Goal: Transaction & Acquisition: Book appointment/travel/reservation

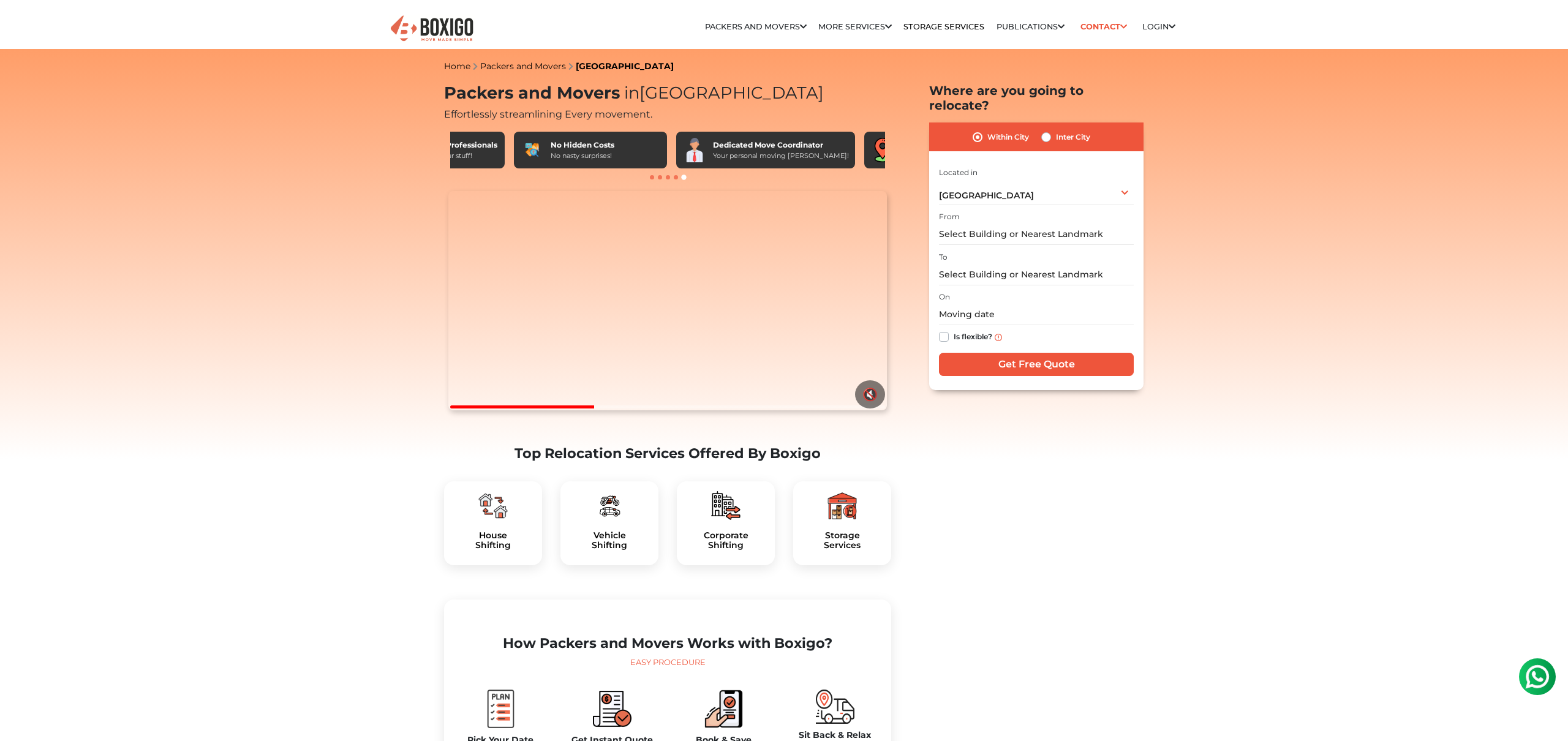
scroll to position [0, 714]
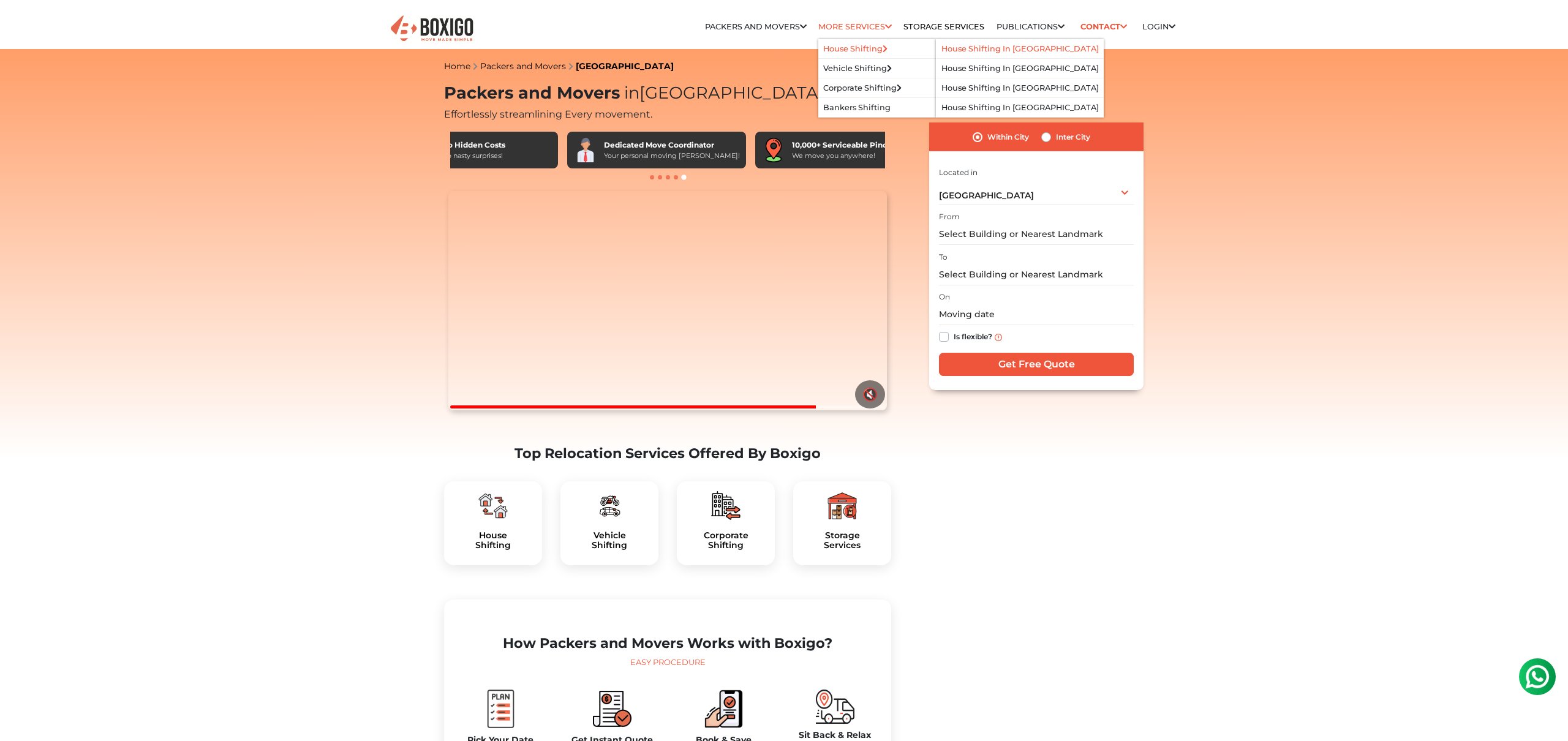
click at [1019, 49] on link "House Shifting in [GEOGRAPHIC_DATA]" at bounding box center [1019, 49] width 157 height 9
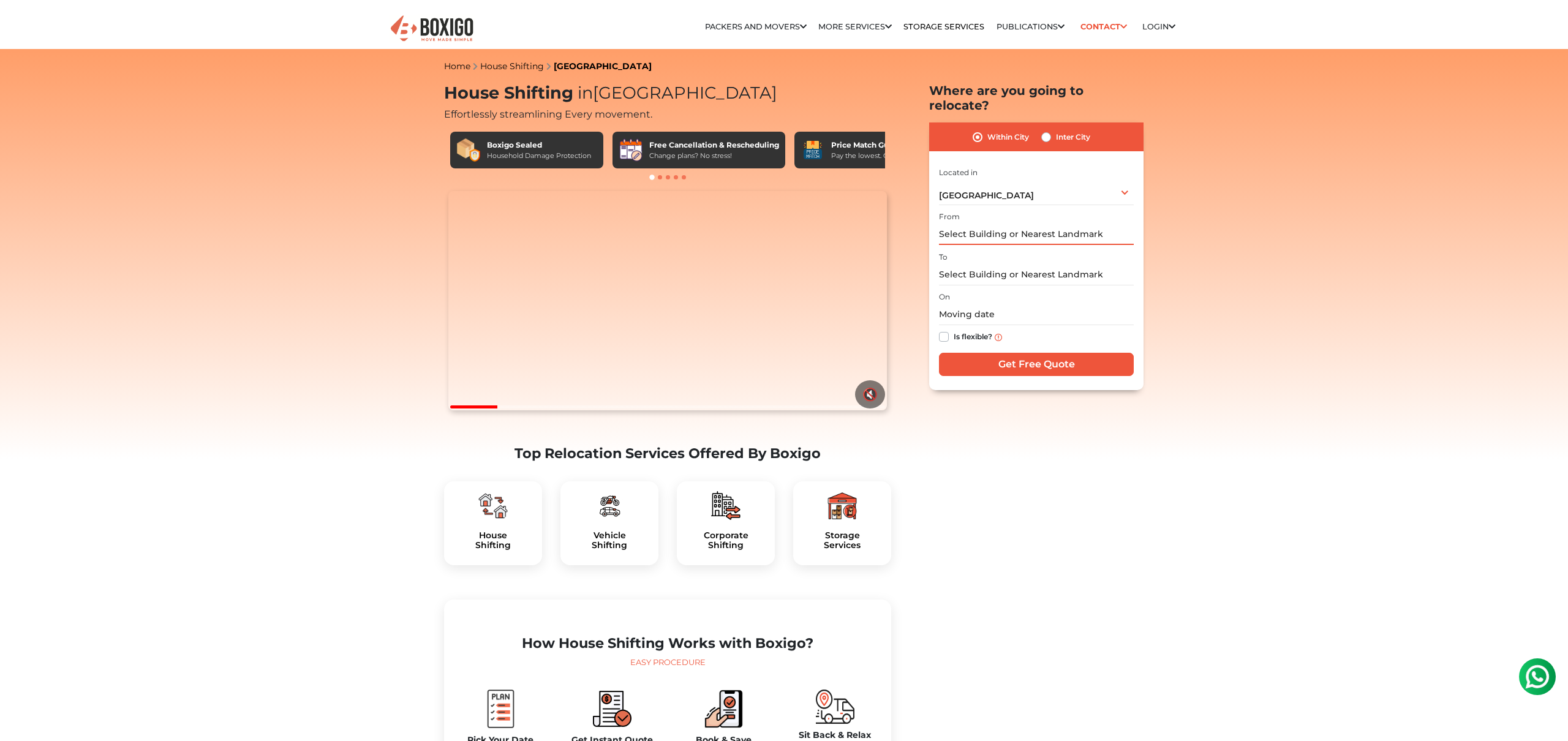
click at [996, 223] on input "text" at bounding box center [1036, 234] width 194 height 21
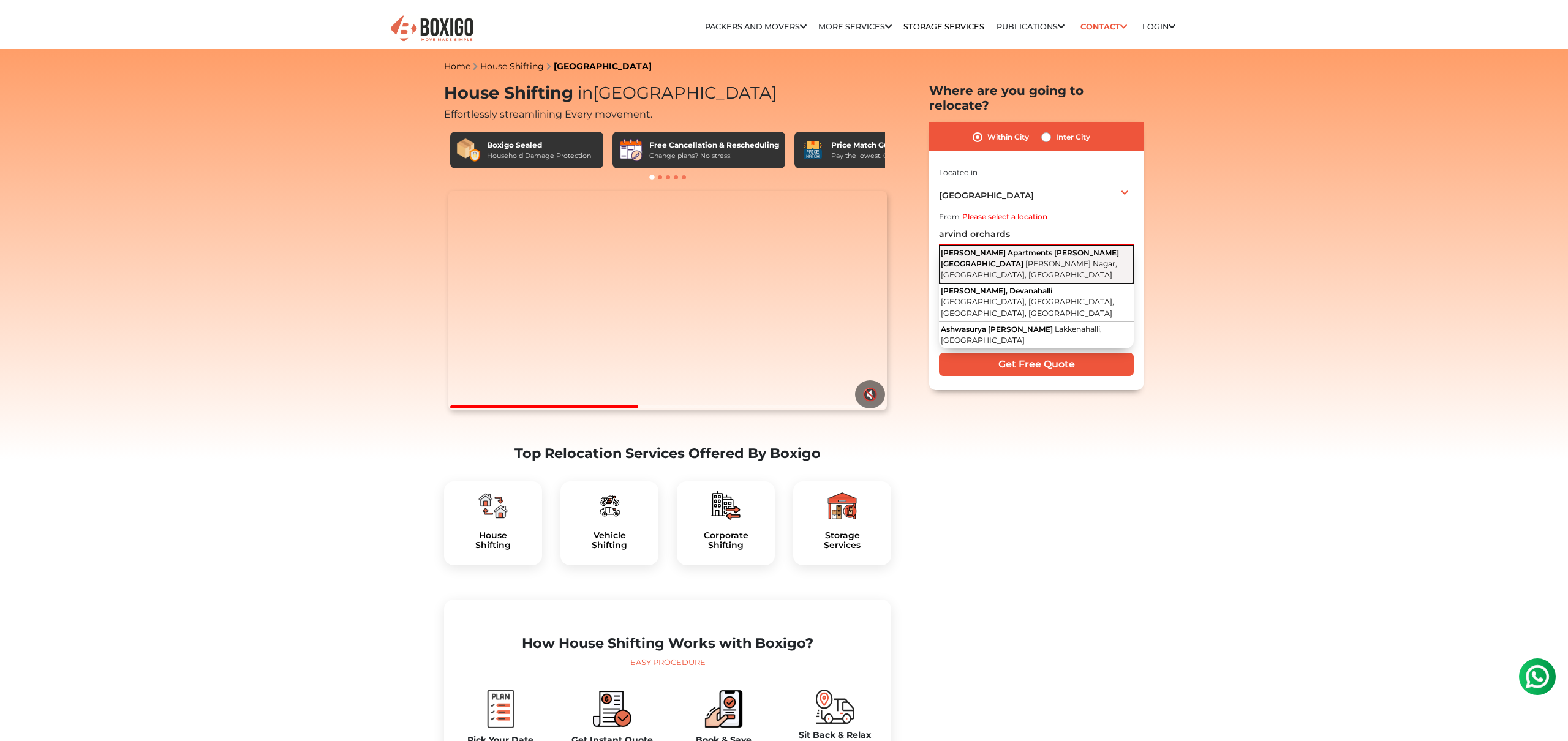
click at [996, 245] on button "[PERSON_NAME] Apartments [PERSON_NAME][GEOGRAPHIC_DATA][PERSON_NAME], [GEOGRAPH…" at bounding box center [1036, 264] width 194 height 39
type input "[PERSON_NAME] Apartments [PERSON_NAME][GEOGRAPHIC_DATA], [PERSON_NAME][GEOGRAPH…"
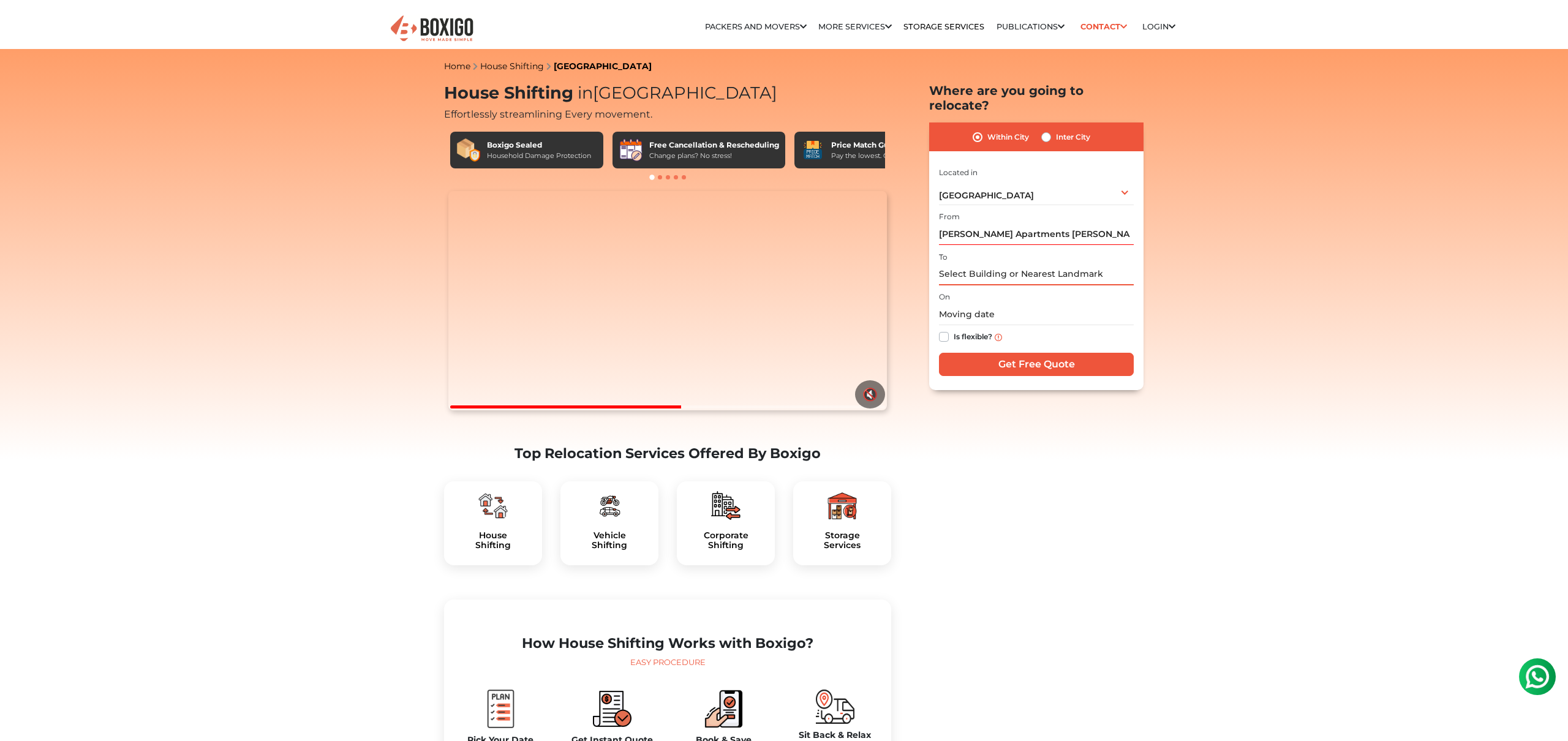
click at [986, 264] on input "text" at bounding box center [1036, 275] width 194 height 21
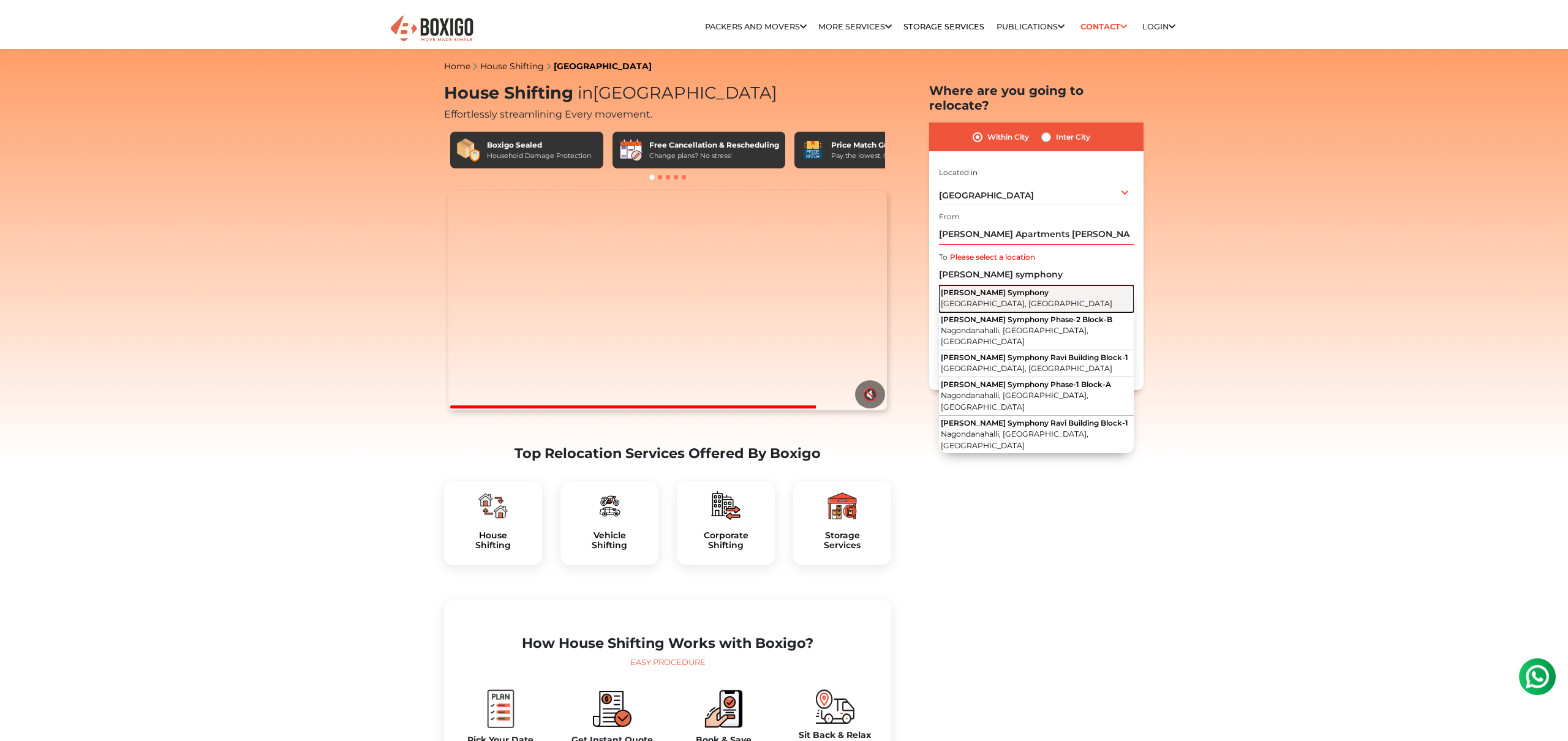
click at [1004, 299] on span "[GEOGRAPHIC_DATA], [GEOGRAPHIC_DATA]" at bounding box center [1026, 303] width 171 height 9
type input "[PERSON_NAME] Symphony, [GEOGRAPHIC_DATA], [GEOGRAPHIC_DATA]"
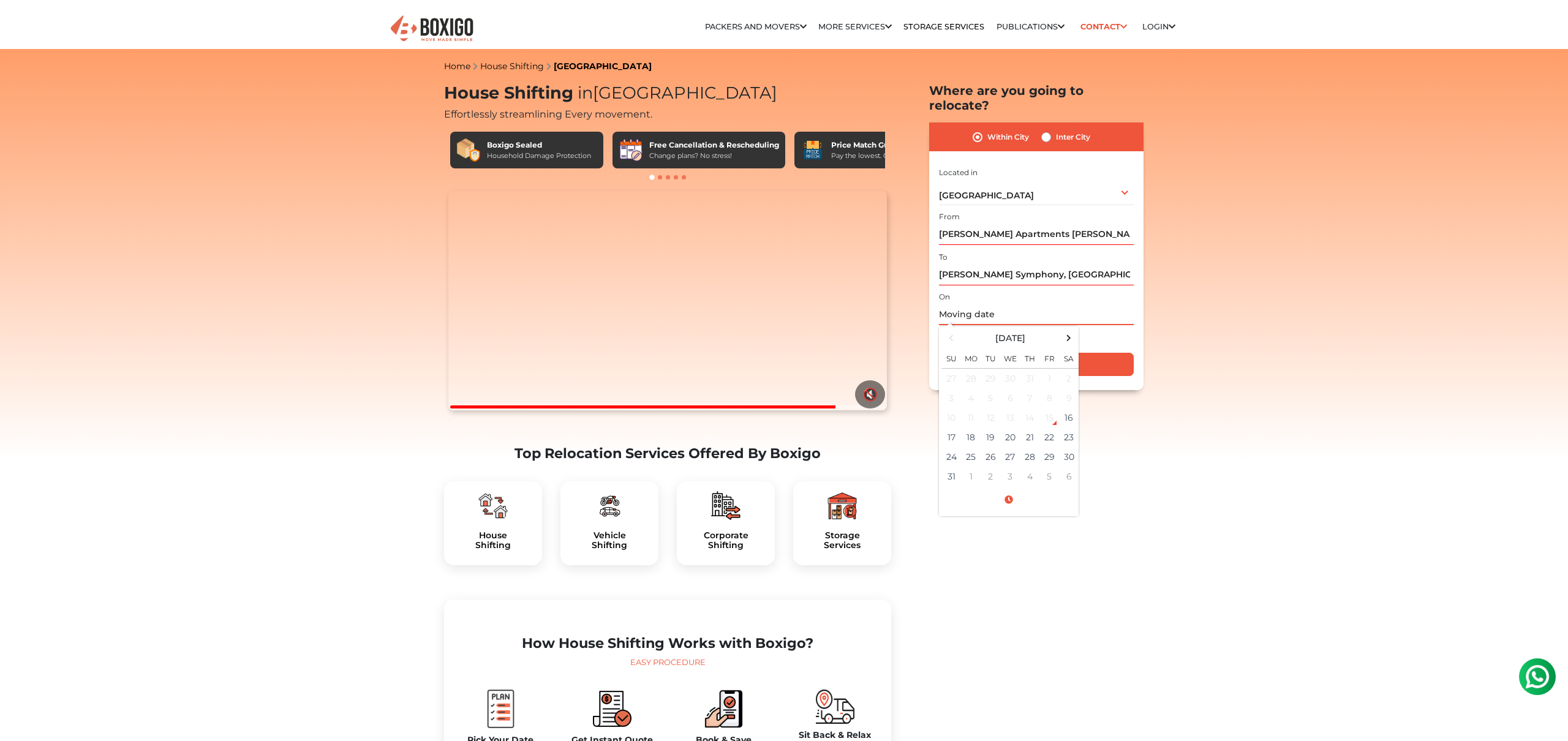
click at [989, 304] on input "text" at bounding box center [1036, 314] width 194 height 21
click at [1064, 447] on td "30" at bounding box center [1069, 457] width 20 height 20
click at [1011, 490] on span at bounding box center [1008, 500] width 135 height 21
click at [1062, 398] on button "AM" at bounding box center [1058, 408] width 23 height 23
click at [1055, 397] on button "PM" at bounding box center [1058, 408] width 23 height 23
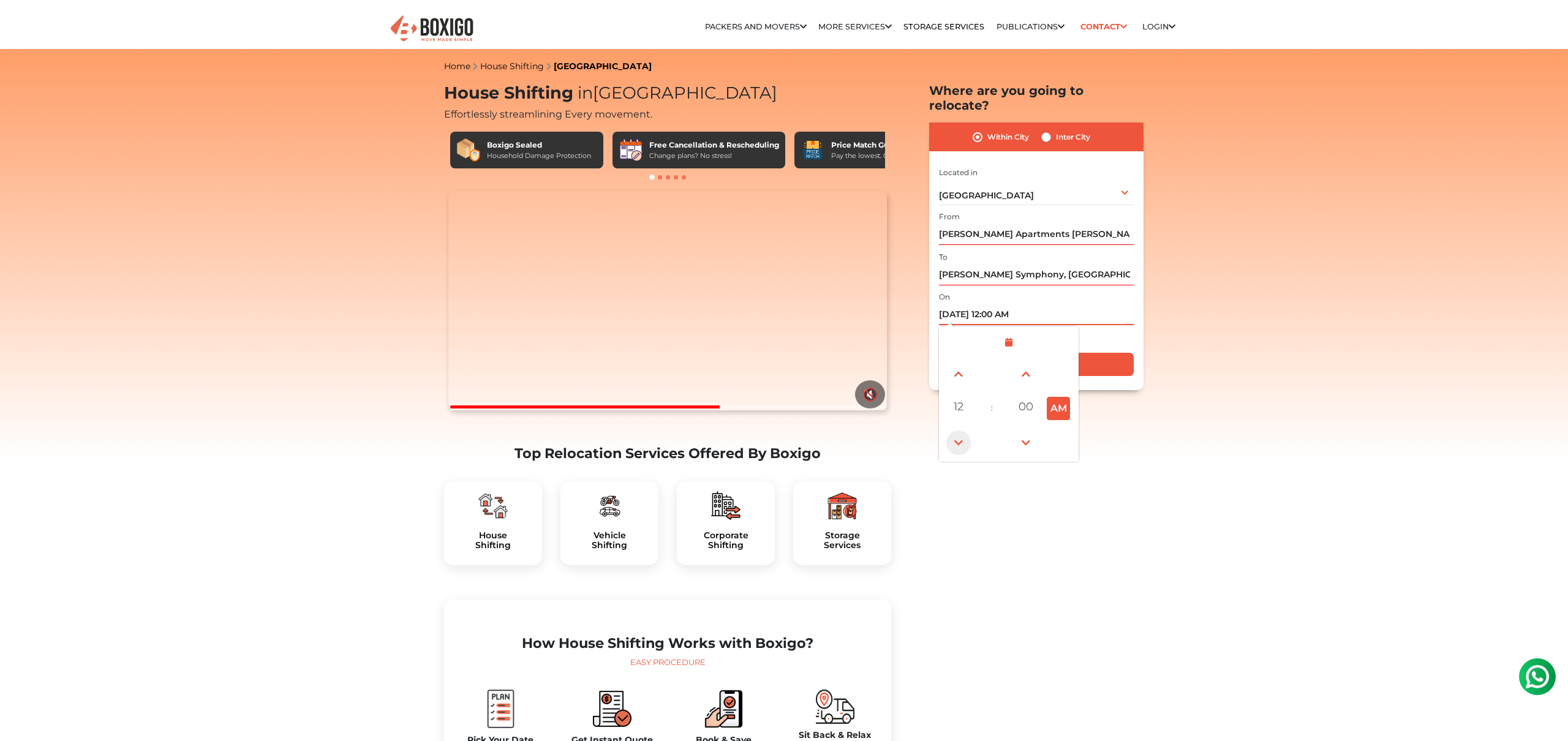
click at [957, 430] on span at bounding box center [958, 442] width 25 height 25
click at [1055, 397] on button "PM" at bounding box center [1058, 408] width 23 height 23
type input "[DATE] 11:00 AM"
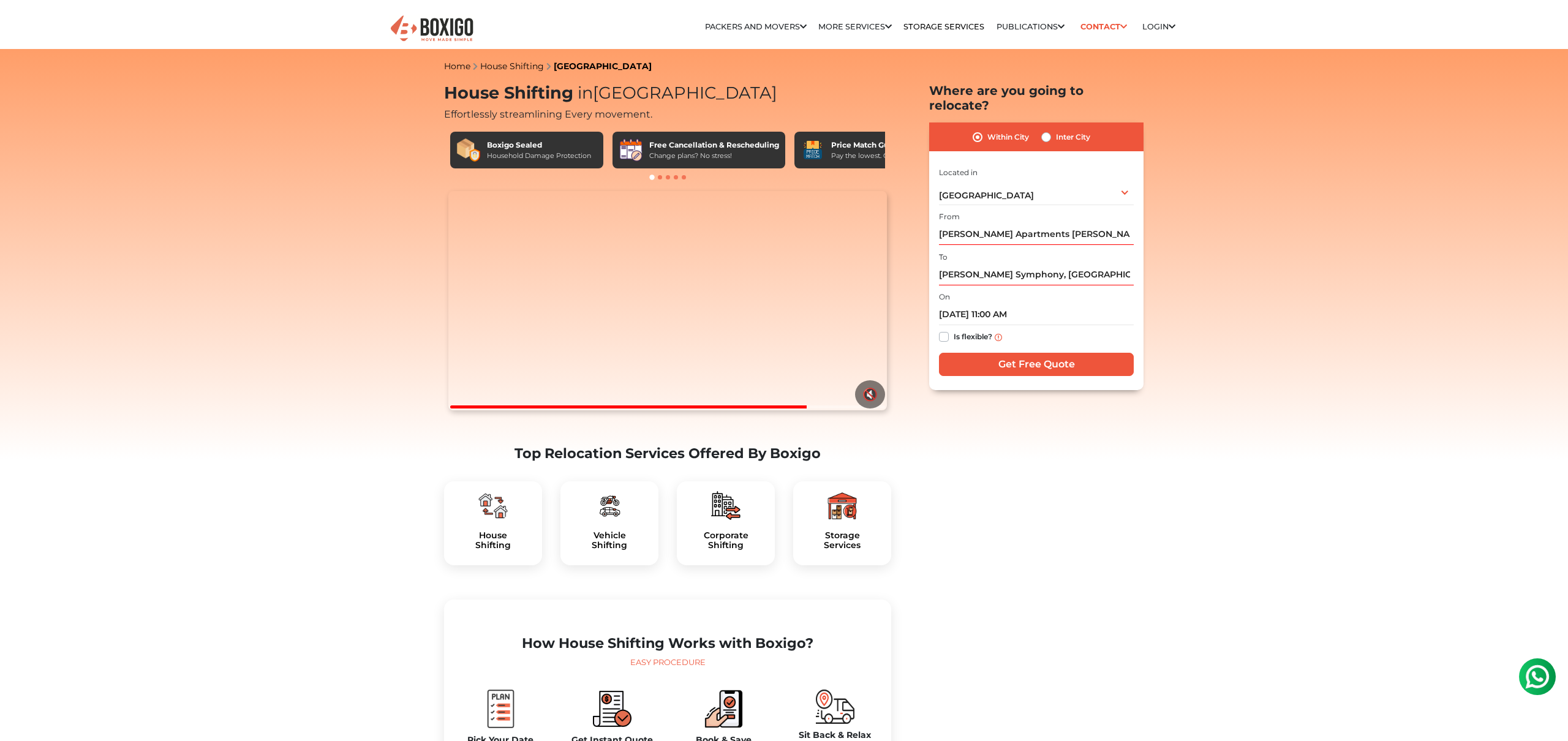
click at [954, 330] on label "Is flexible?" at bounding box center [973, 336] width 39 height 13
click at [945, 330] on input "Is flexible?" at bounding box center [944, 335] width 10 height 12
click at [954, 330] on label "Is flexible?" at bounding box center [973, 336] width 39 height 13
click at [942, 330] on input "Is flexible?" at bounding box center [944, 335] width 10 height 12
checkbox input "false"
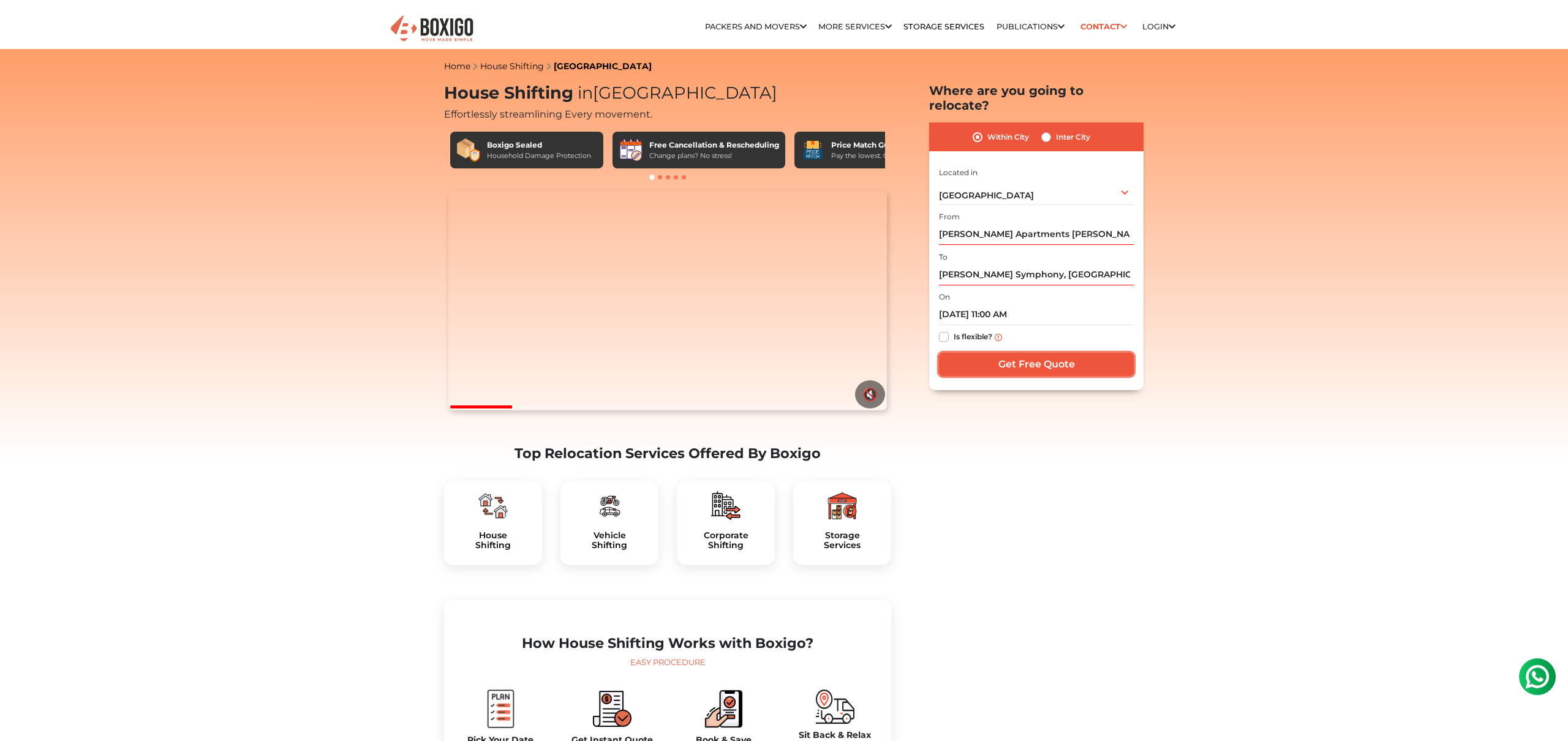
click at [1003, 356] on input "Get Free Quote" at bounding box center [1036, 364] width 194 height 23
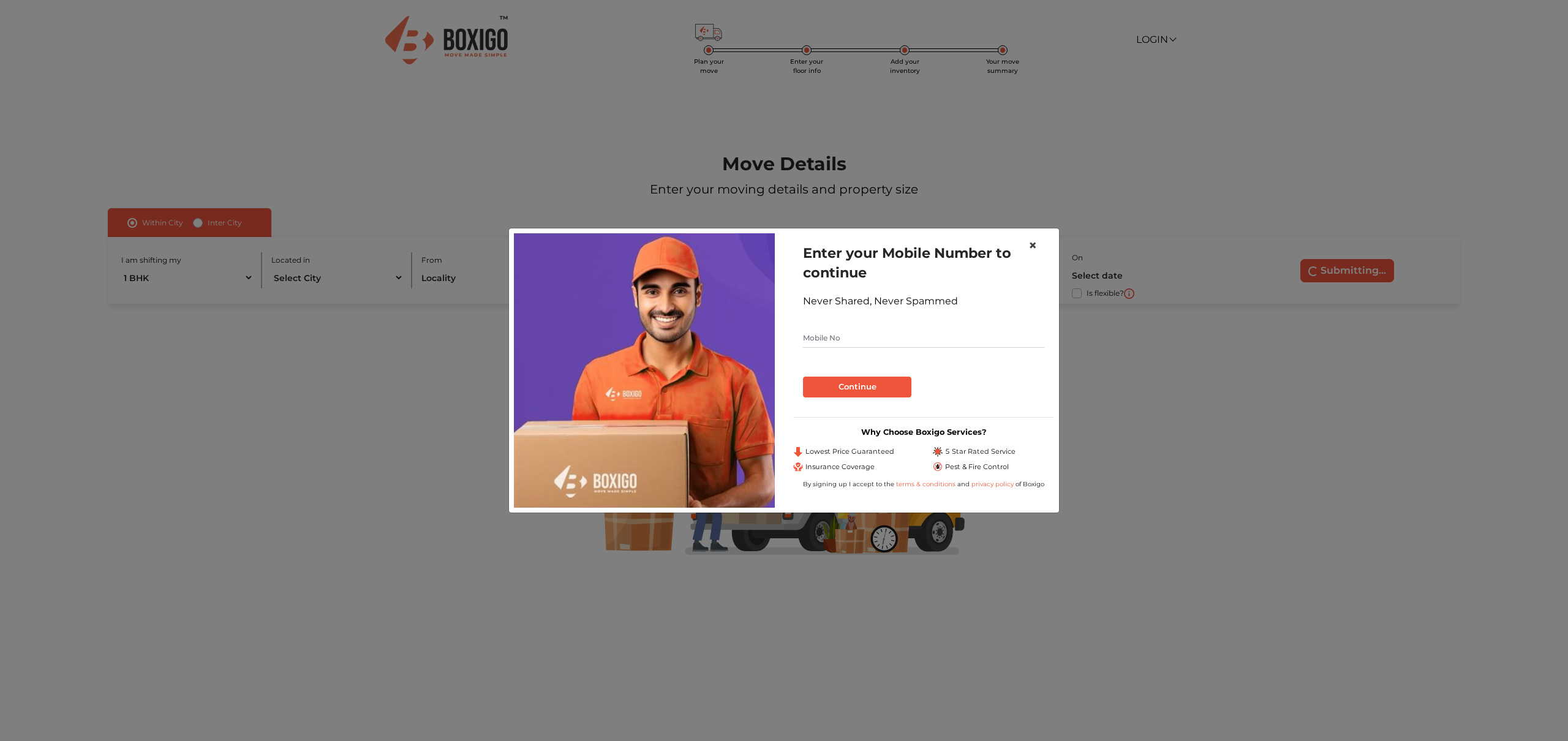
click at [1031, 245] on span "×" at bounding box center [1033, 245] width 8 height 18
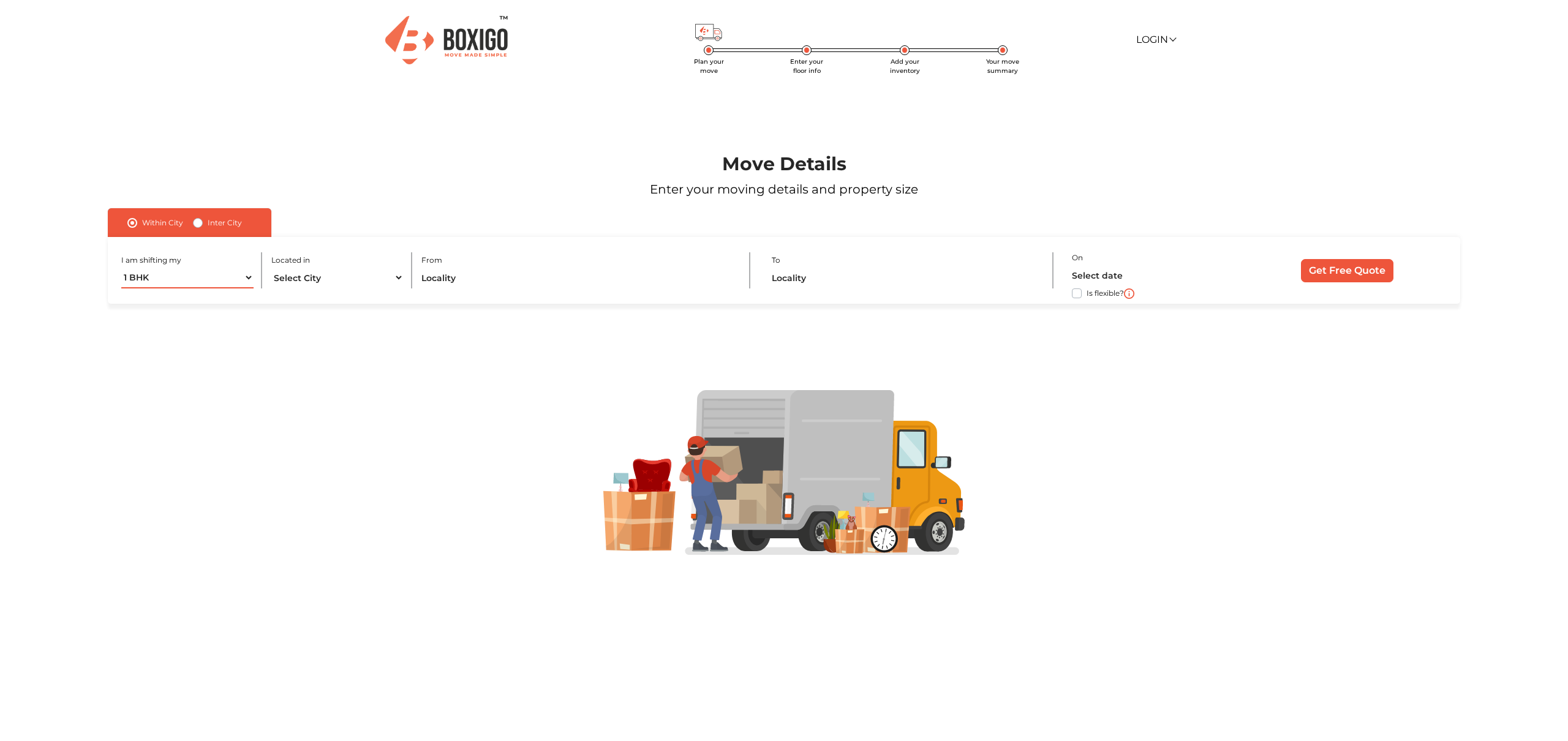
click at [194, 268] on select "1 BHK 2 BHK 3 BHK 3 + BHK FEW ITEMS" at bounding box center [187, 278] width 132 height 21
select select "2 BHK"
click at [121, 267] on select "1 BHK 2 BHK 3 BHK 3 + BHK FEW ITEMS" at bounding box center [187, 278] width 132 height 21
click at [358, 280] on select "Select City Bangalore Bengaluru Bhopal Bhubaneswar Chennai Coimbatore Cuttack D…" at bounding box center [337, 278] width 132 height 21
select select "[GEOGRAPHIC_DATA]"
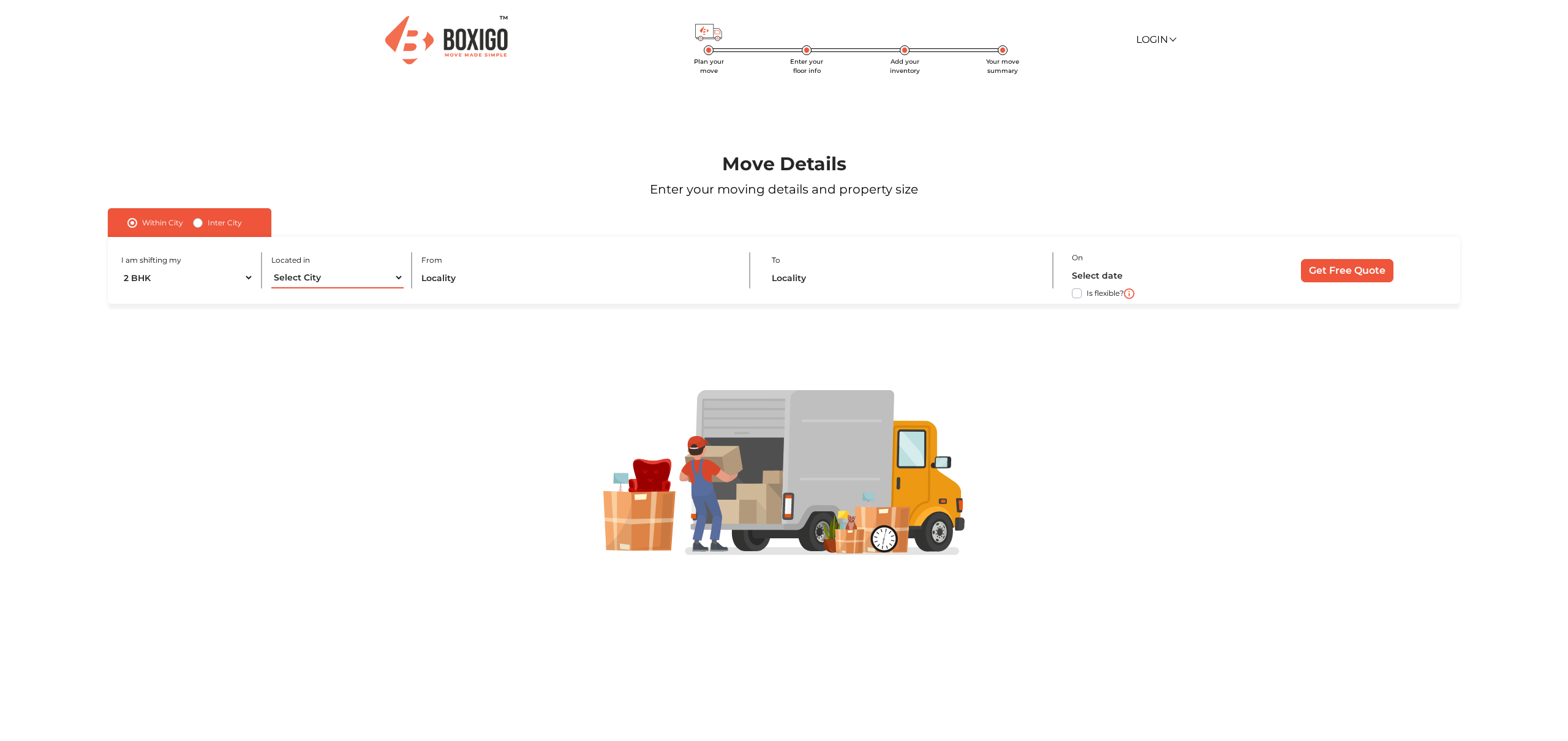
click at [271, 267] on select "Select City Bangalore Bengaluru Bhopal Bhubaneswar Chennai Coimbatore Cuttack D…" at bounding box center [337, 278] width 132 height 21
click at [503, 280] on input "text" at bounding box center [576, 278] width 311 height 21
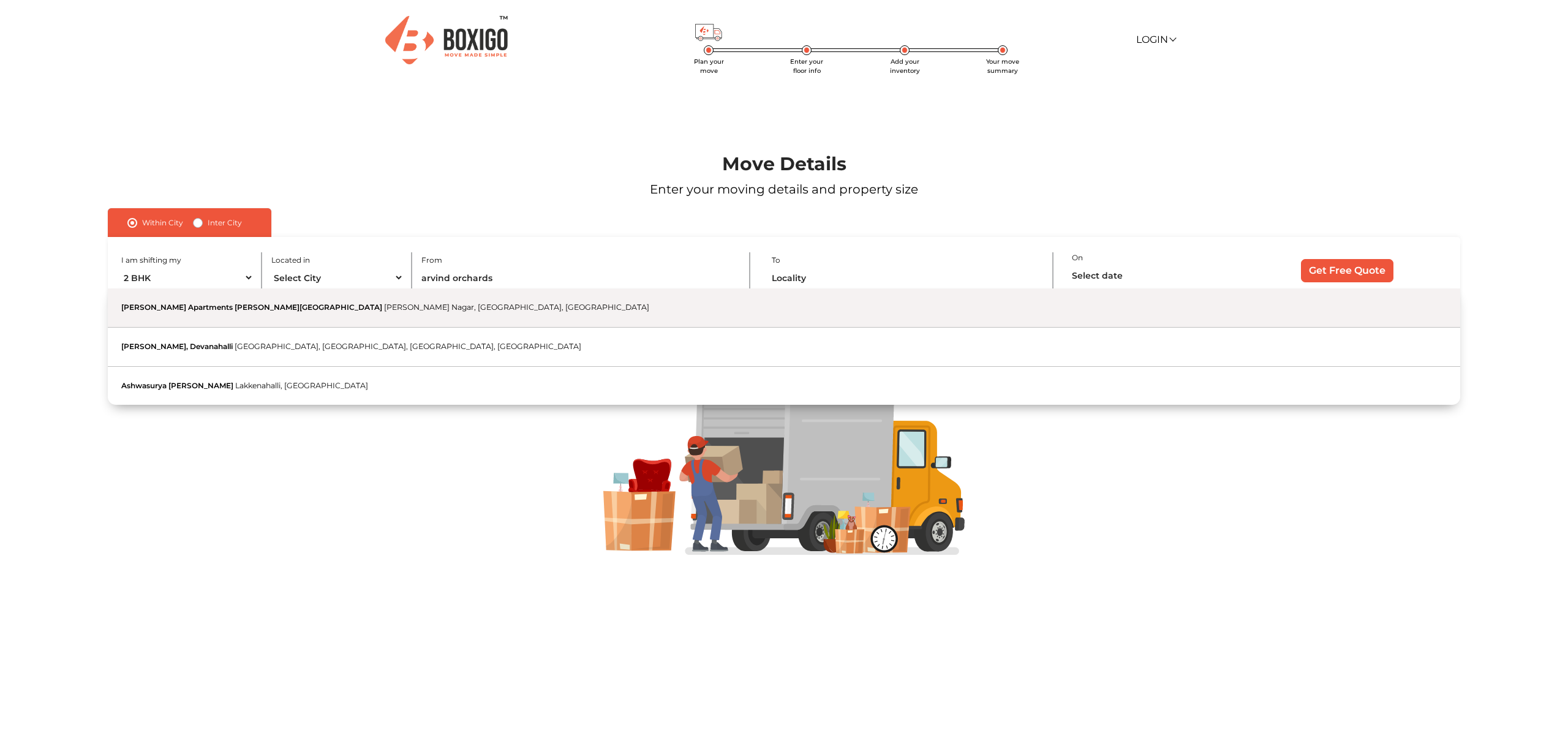
click at [406, 304] on span "[PERSON_NAME] Nagar, [GEOGRAPHIC_DATA], [GEOGRAPHIC_DATA]" at bounding box center [516, 306] width 265 height 9
type input "[PERSON_NAME] Apartments [PERSON_NAME][GEOGRAPHIC_DATA], [PERSON_NAME][GEOGRAPH…"
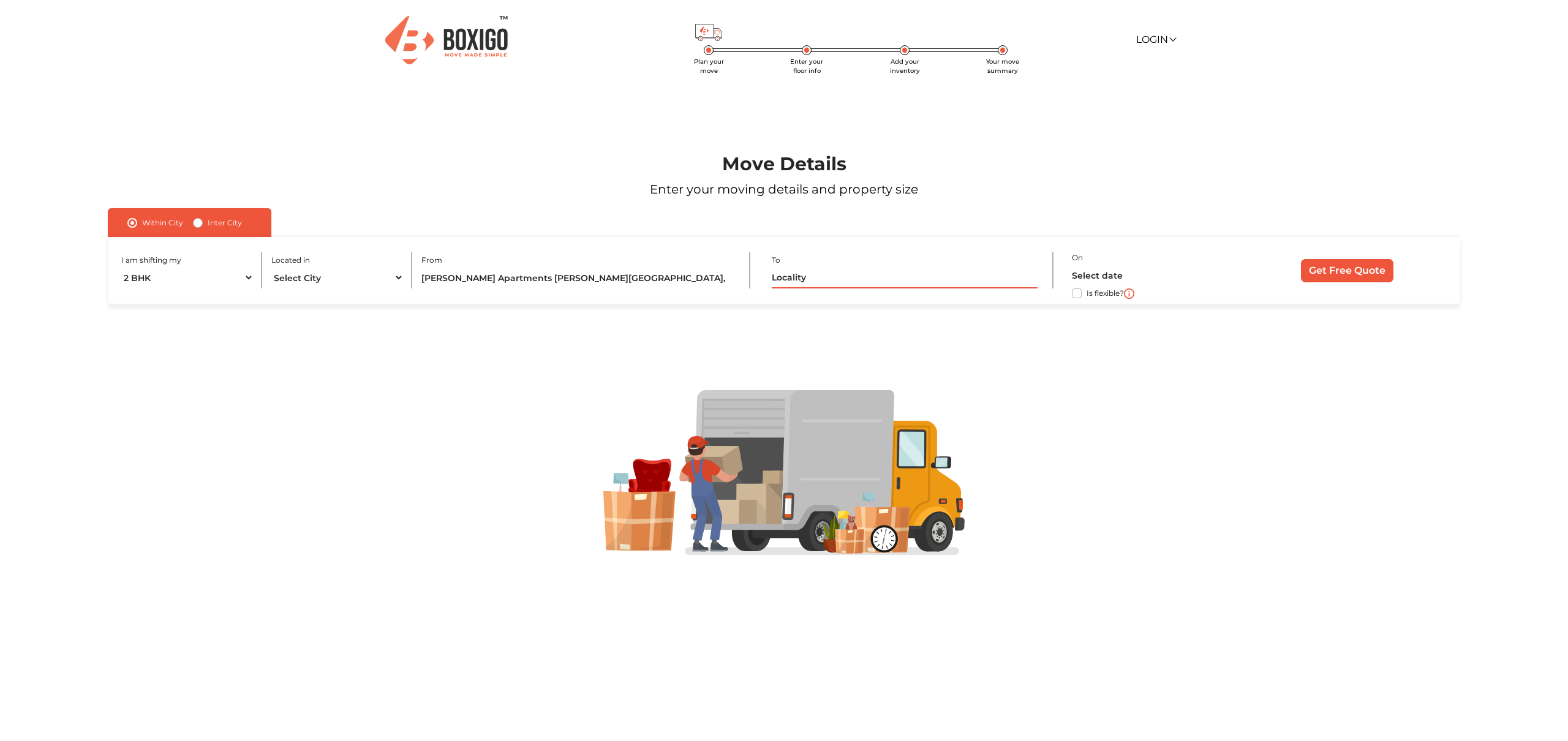
click at [811, 279] on input "text" at bounding box center [904, 278] width 266 height 21
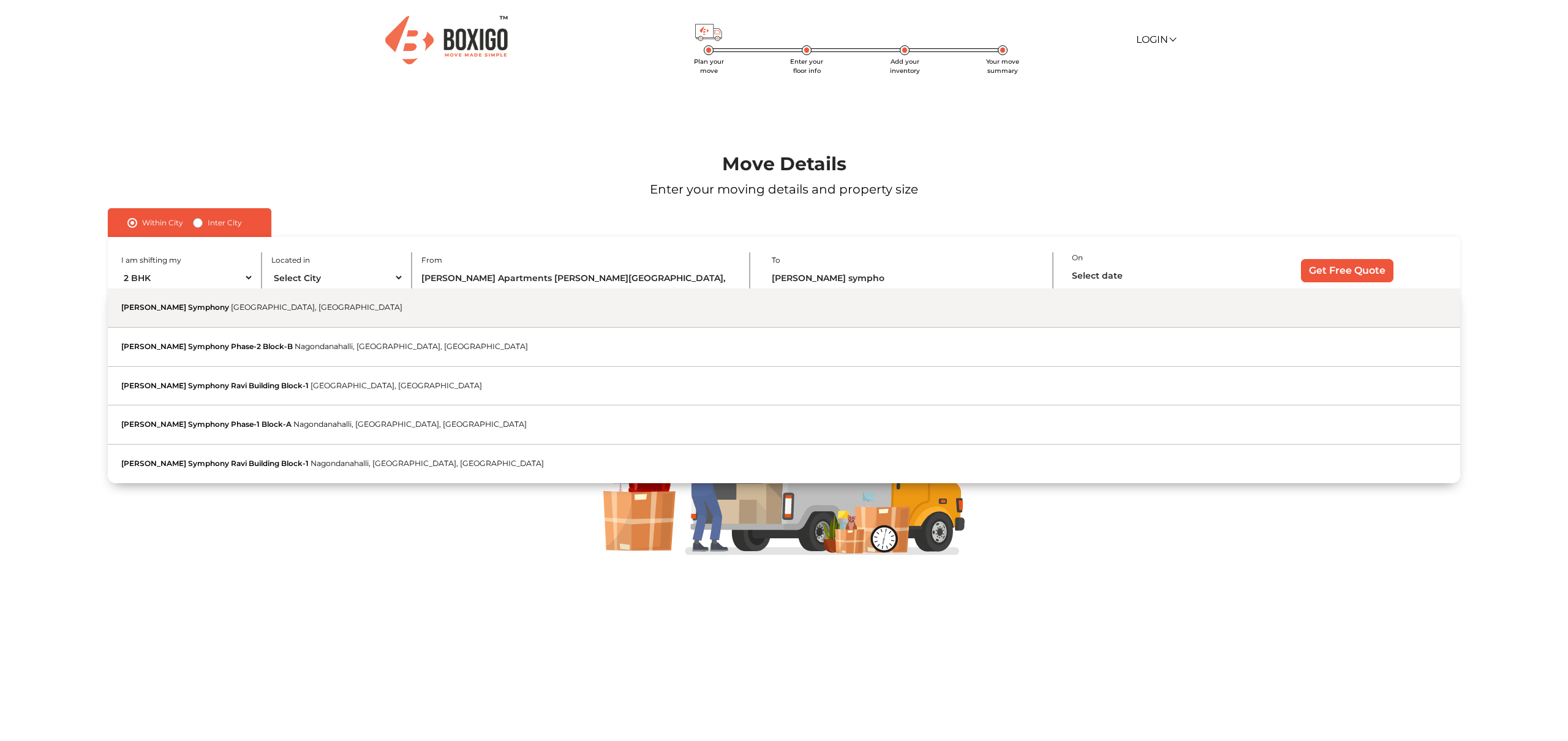
click at [577, 305] on button "Saroj Symphony Immadihalli Main Road, Nagondanahalli, Bengaluru, Karnataka" at bounding box center [784, 308] width 1352 height 39
type input "[PERSON_NAME] Symphony, [GEOGRAPHIC_DATA], [GEOGRAPHIC_DATA]"
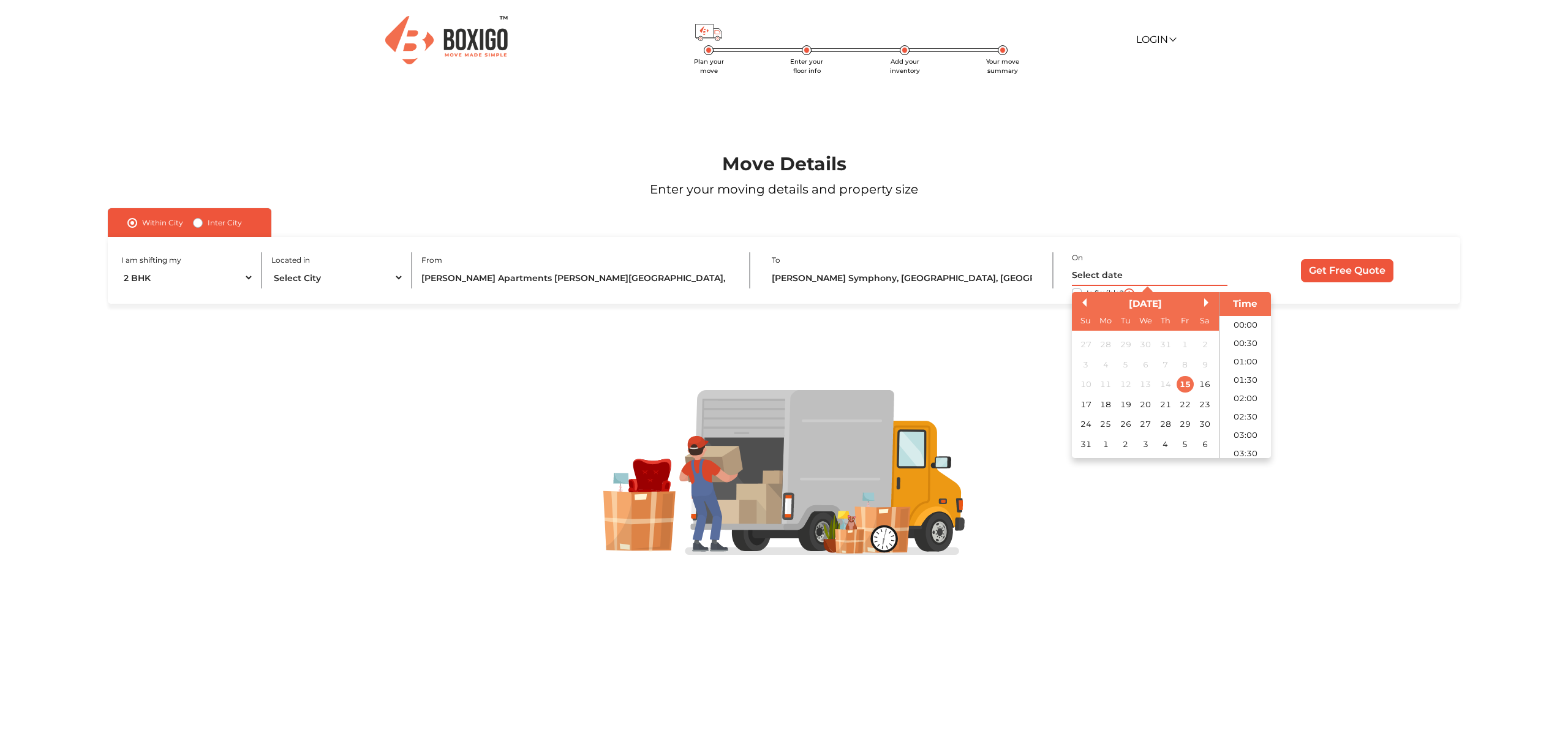
click at [1123, 273] on input "text" at bounding box center [1150, 275] width 156 height 21
click at [1207, 430] on div "30" at bounding box center [1204, 423] width 16 height 16
click at [1252, 356] on li "11:00" at bounding box center [1245, 357] width 52 height 18
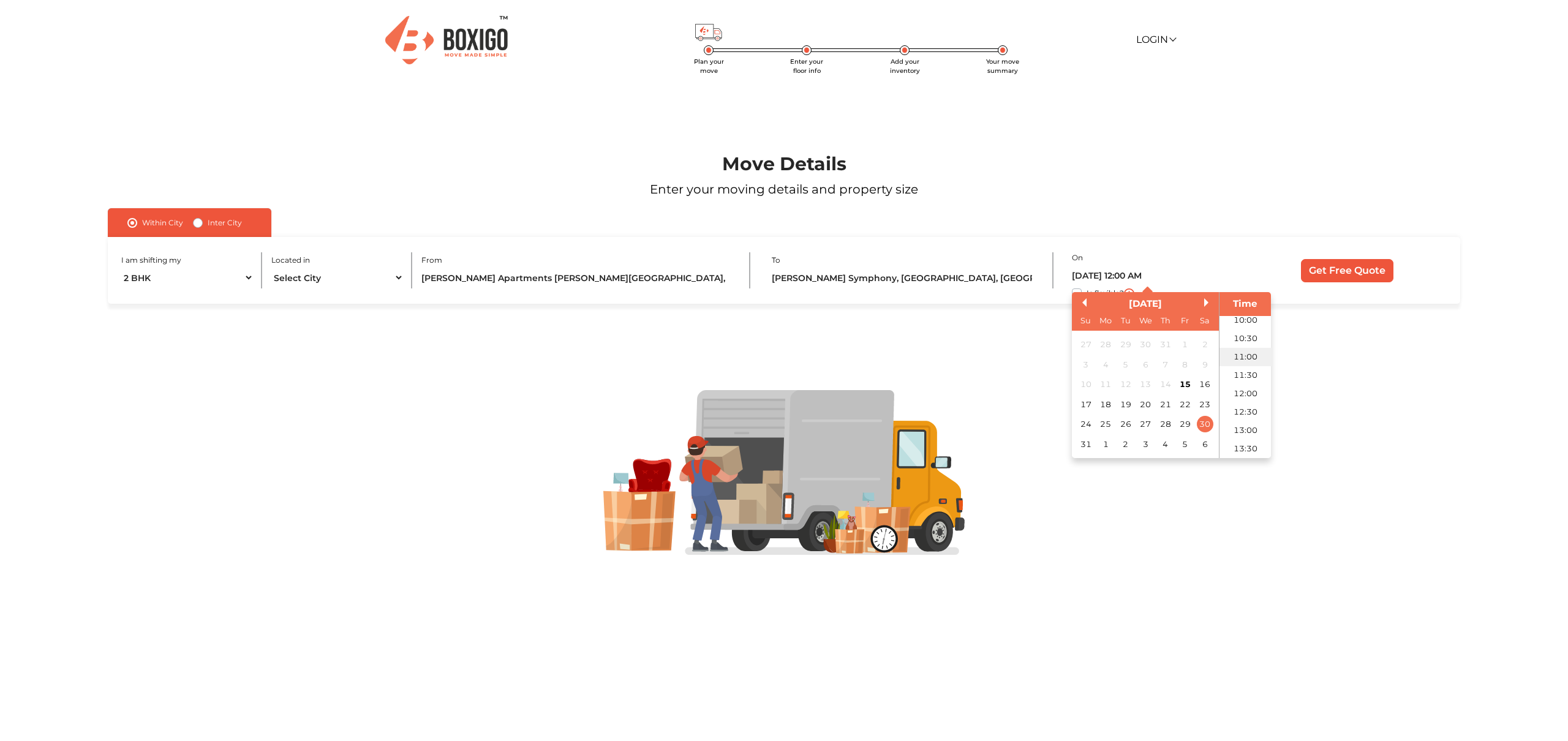
type input "30/08/2025 11:00 AM"
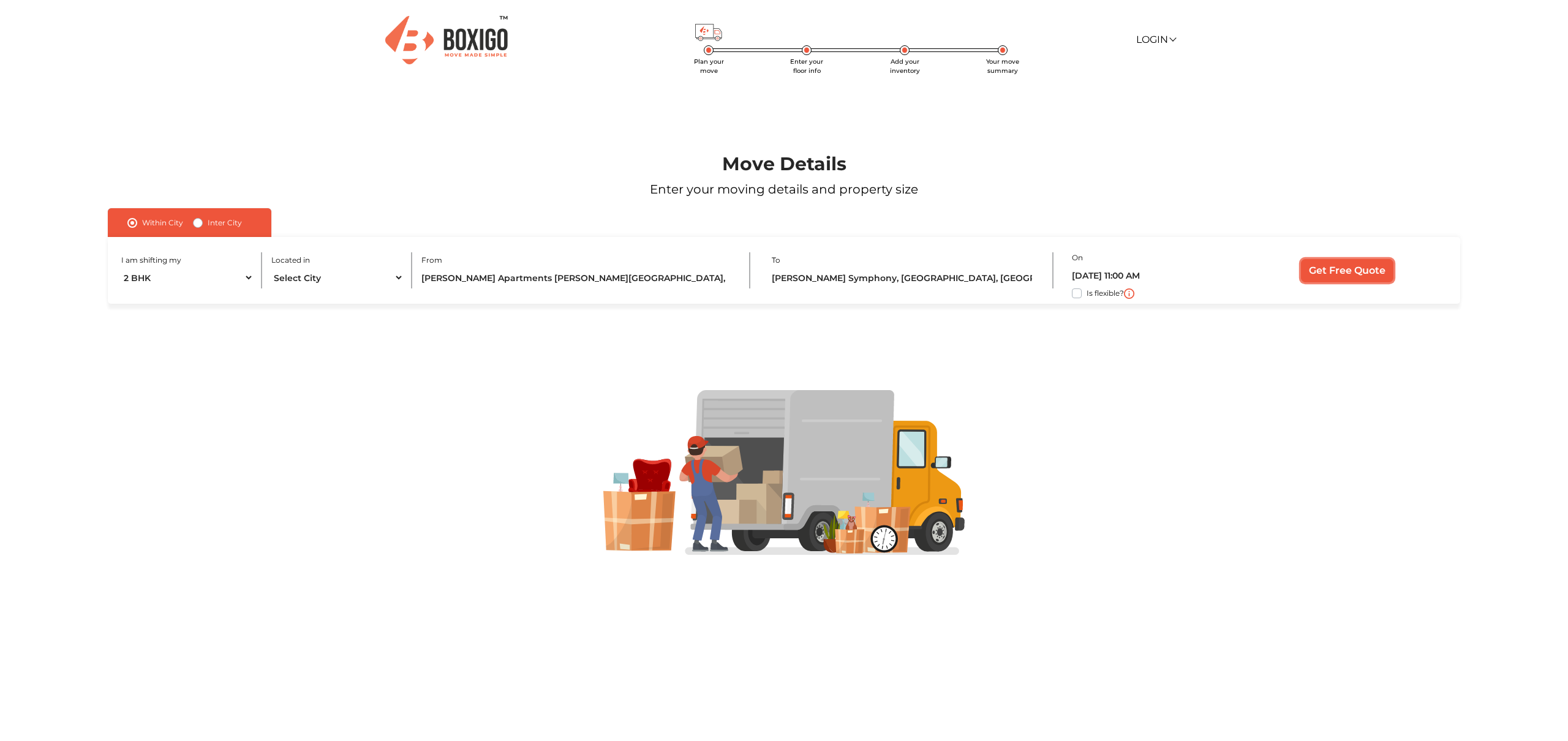
click at [1338, 273] on input "Get Free Quote" at bounding box center [1347, 270] width 92 height 23
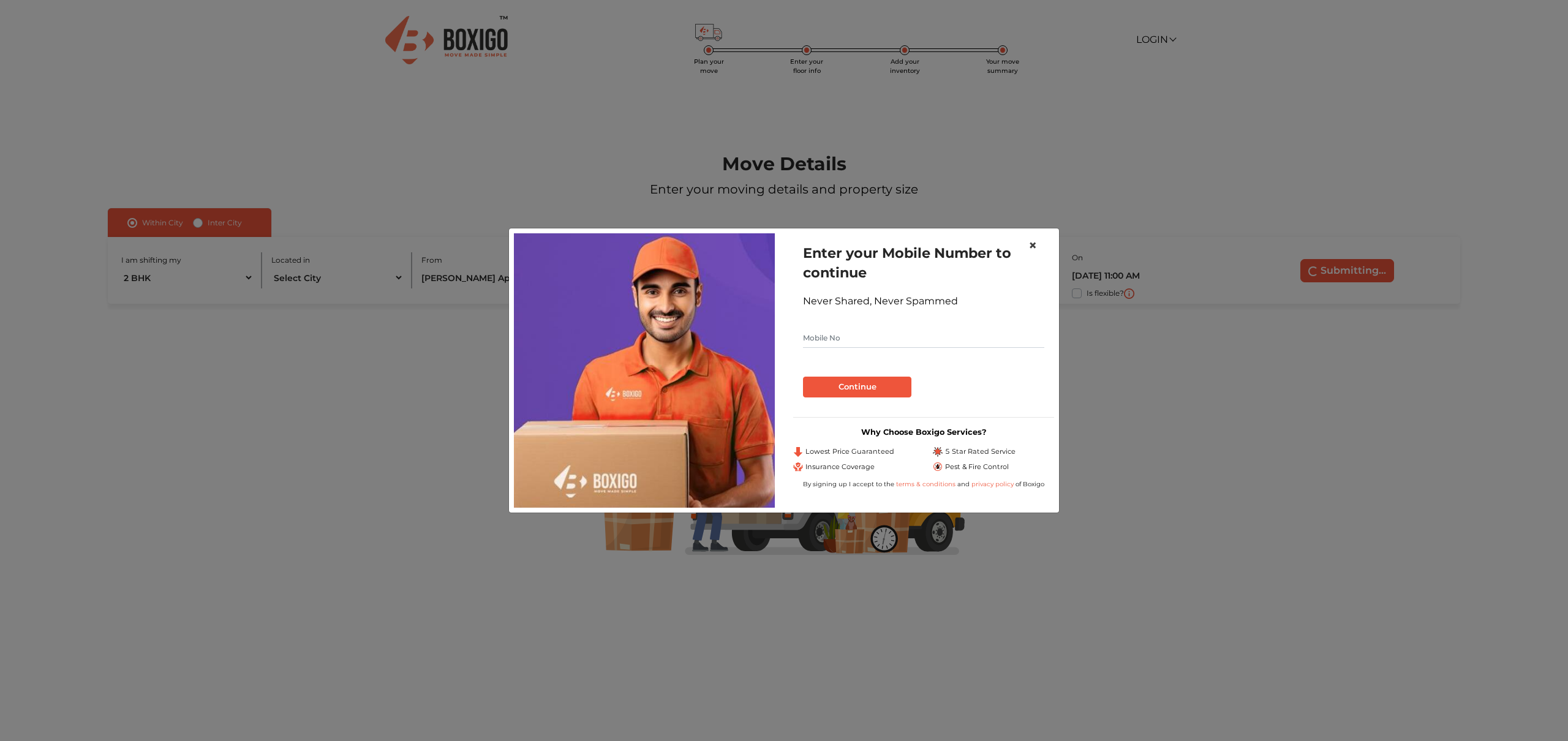
click at [1031, 246] on span "×" at bounding box center [1033, 245] width 8 height 18
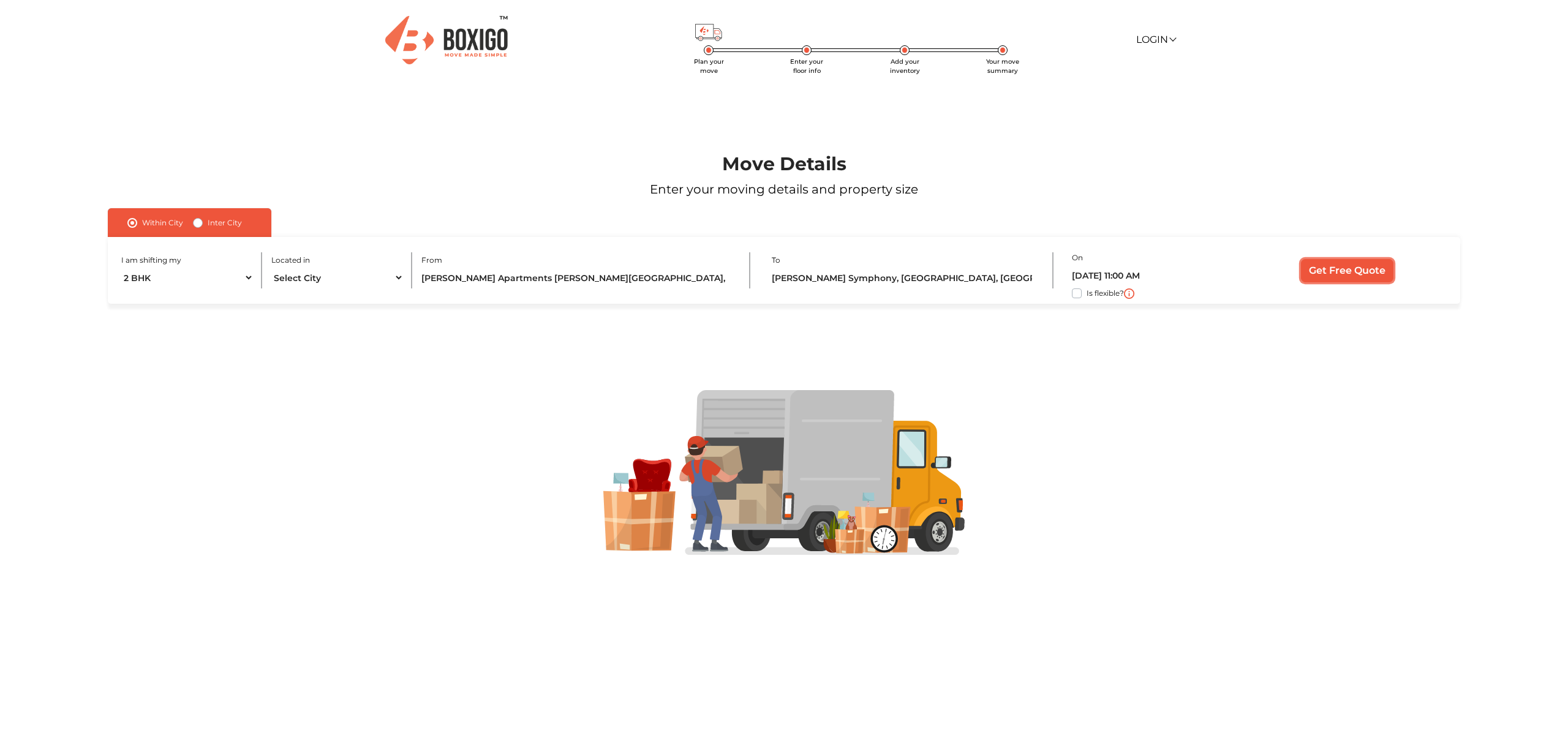
click at [1347, 273] on input "Get Free Quote" at bounding box center [1347, 270] width 92 height 23
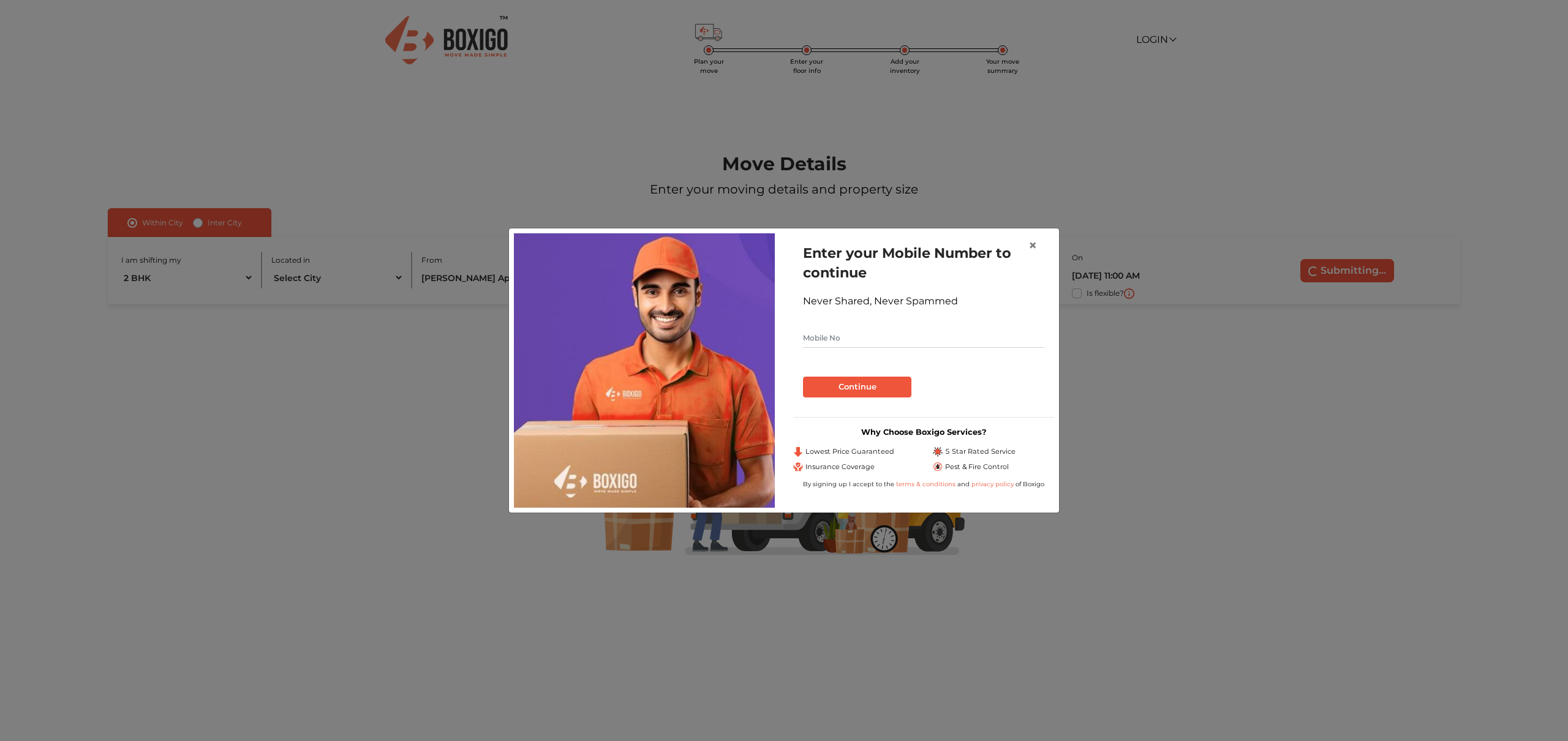
click at [896, 326] on form "Enter your Mobile Number to continue Never Shared, Never Spammed Continue" at bounding box center [923, 320] width 242 height 154
click at [873, 344] on input "text" at bounding box center [923, 338] width 242 height 20
type input "9169871515"
click at [835, 383] on button "Continue" at bounding box center [857, 387] width 108 height 21
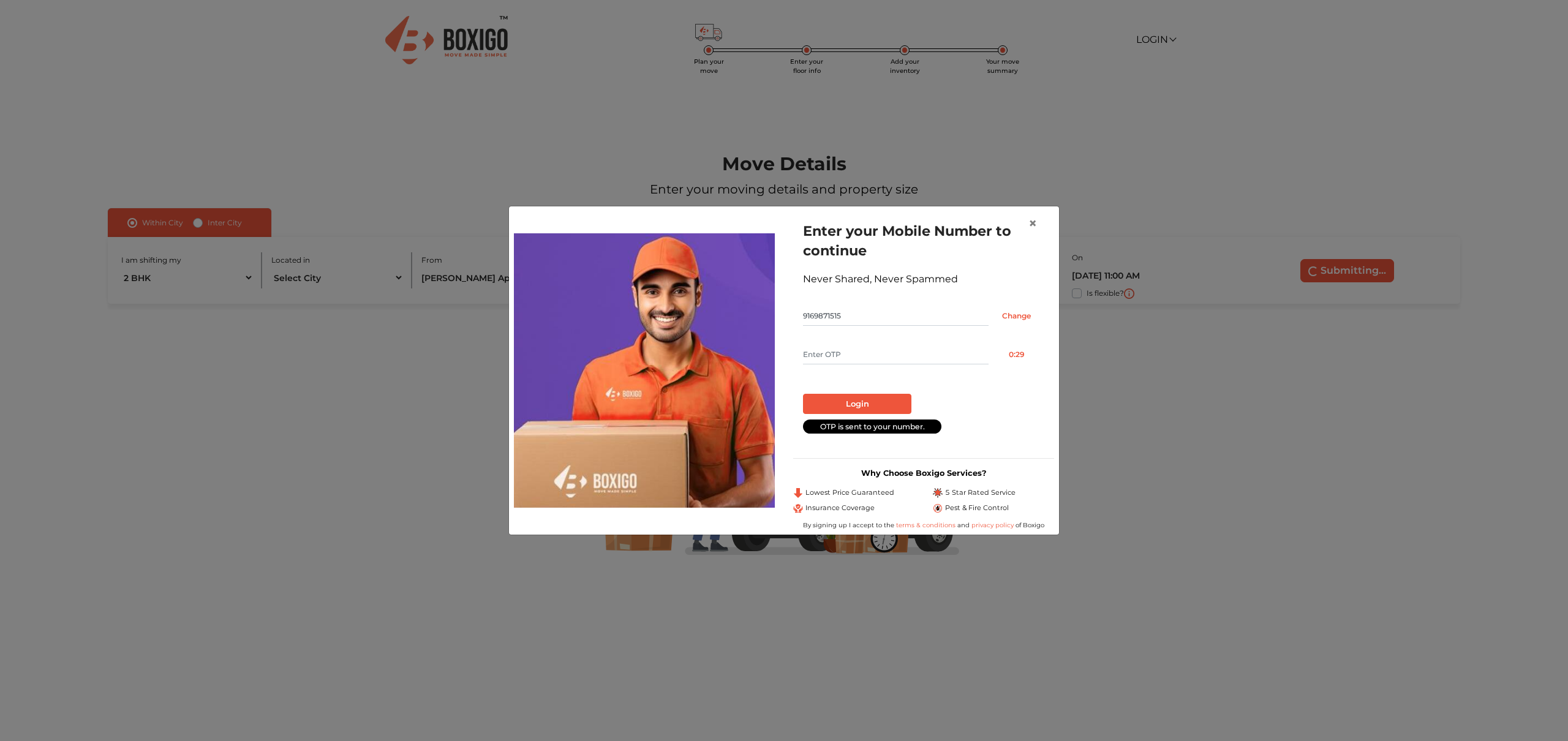
click at [830, 353] on input "text" at bounding box center [895, 354] width 185 height 20
type input "1304"
click at [837, 407] on button "Login" at bounding box center [857, 404] width 108 height 21
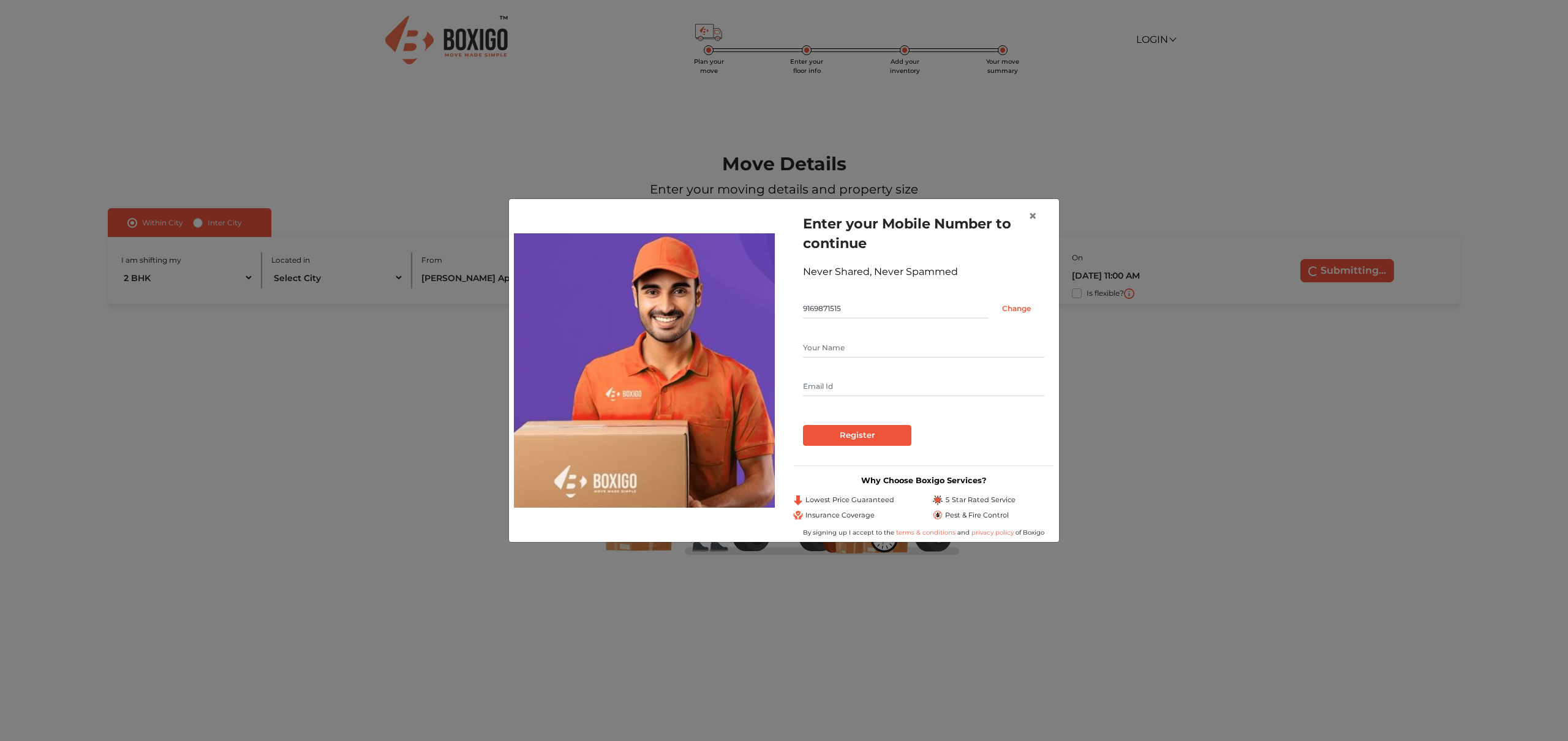
click at [847, 388] on input "text" at bounding box center [923, 387] width 242 height 20
click at [865, 347] on input "text" at bounding box center [923, 348] width 242 height 20
click at [835, 426] on input "Register" at bounding box center [857, 435] width 108 height 21
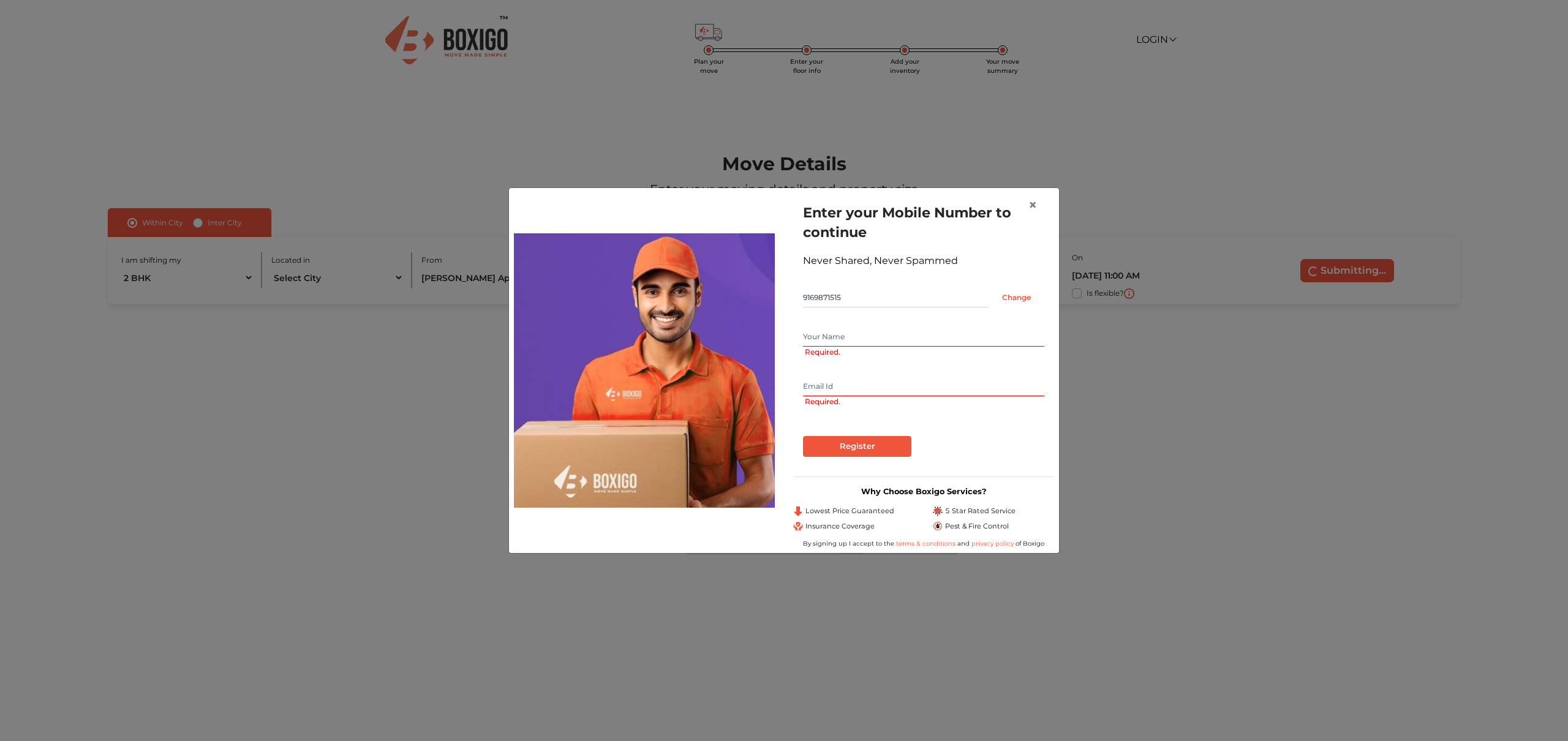
click at [846, 340] on input "text" at bounding box center [923, 337] width 242 height 20
type input "Piyush Sawaria"
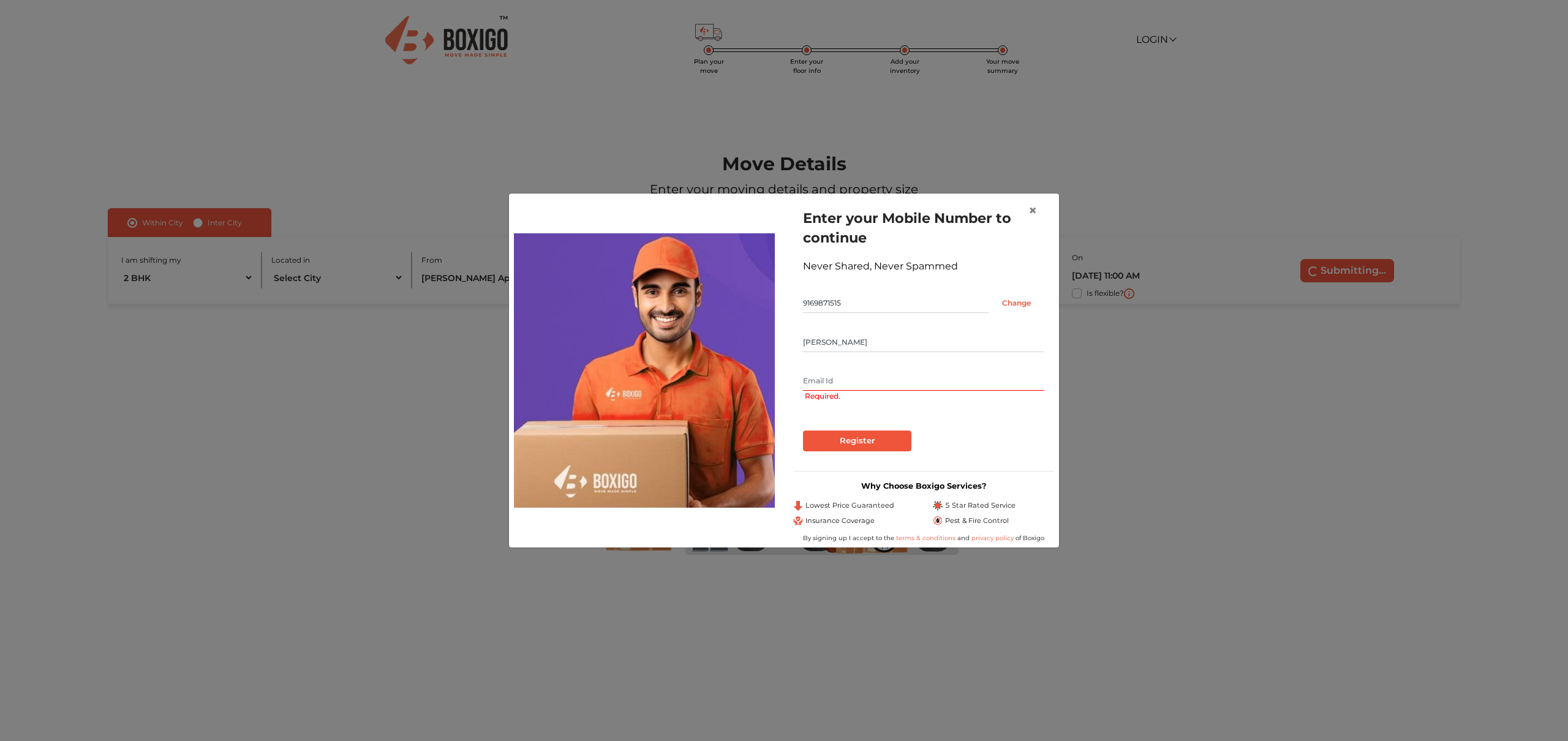
click at [832, 382] on input "text" at bounding box center [923, 381] width 242 height 20
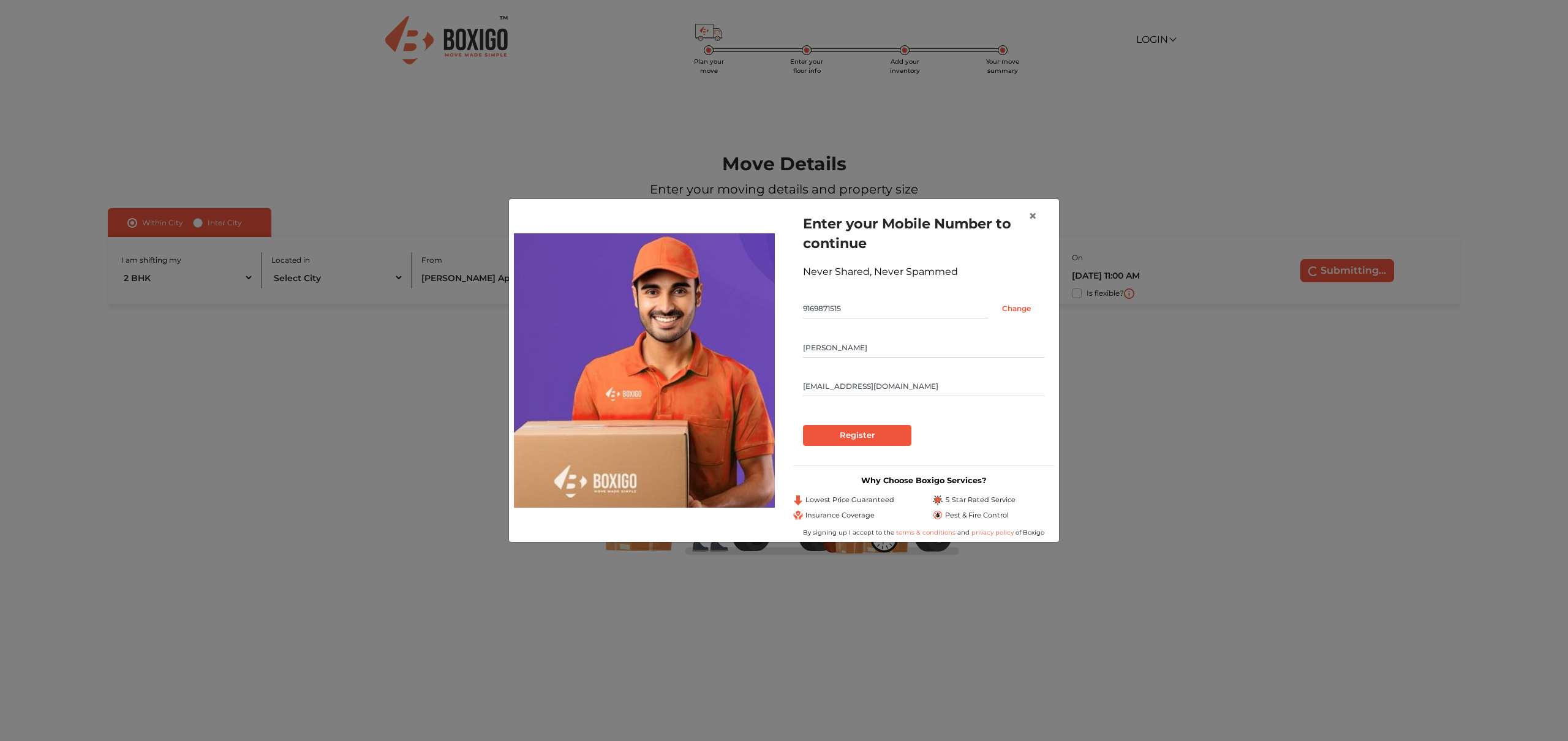
type input "piyush@gmail.com"
click at [844, 351] on input "Piyush Sawaria" at bounding box center [923, 348] width 242 height 20
type input "Piyush"
click at [843, 433] on input "Register" at bounding box center [857, 435] width 108 height 21
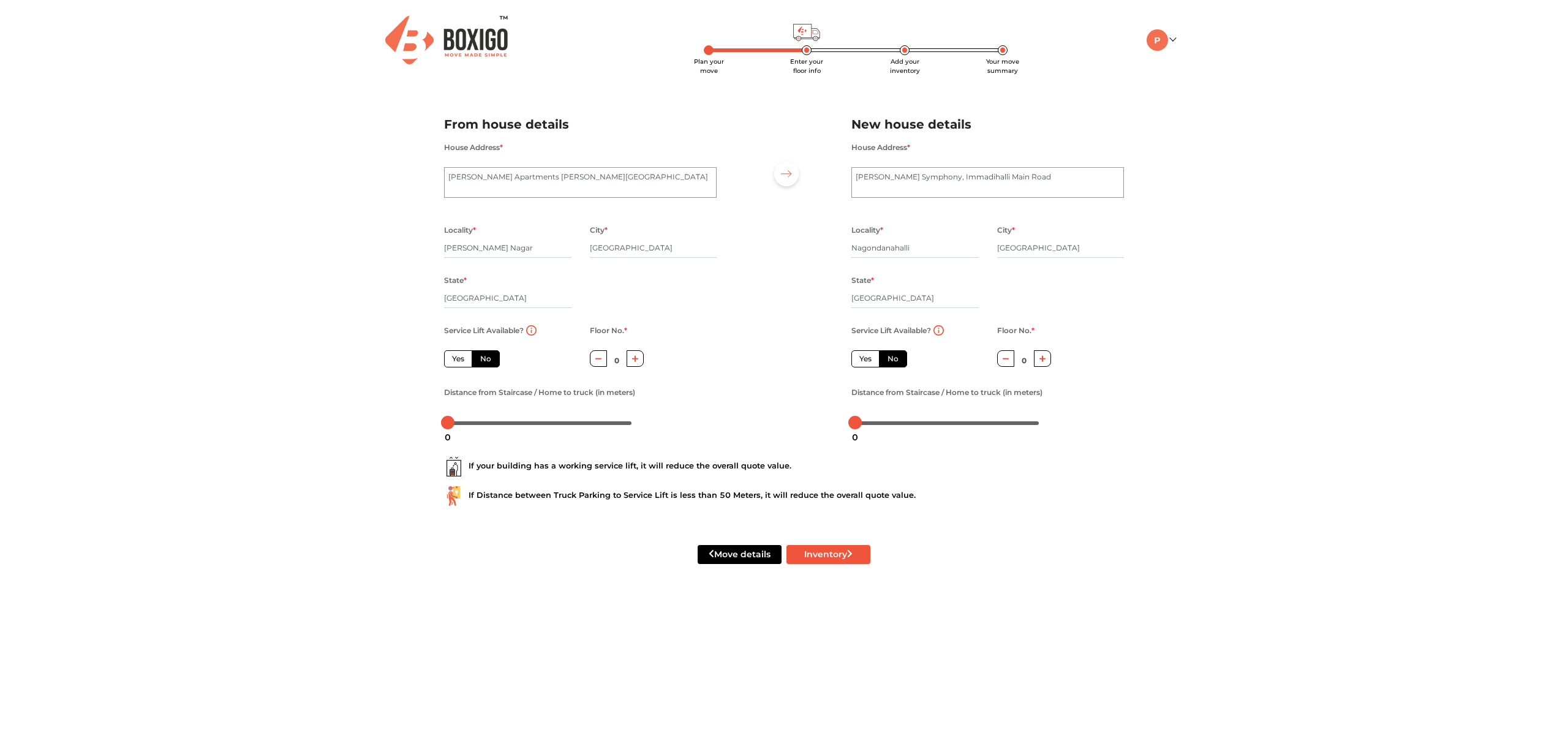
click at [639, 362] on button "button" at bounding box center [635, 358] width 18 height 16
type input "3"
click at [456, 425] on div at bounding box center [540, 423] width 184 height 7
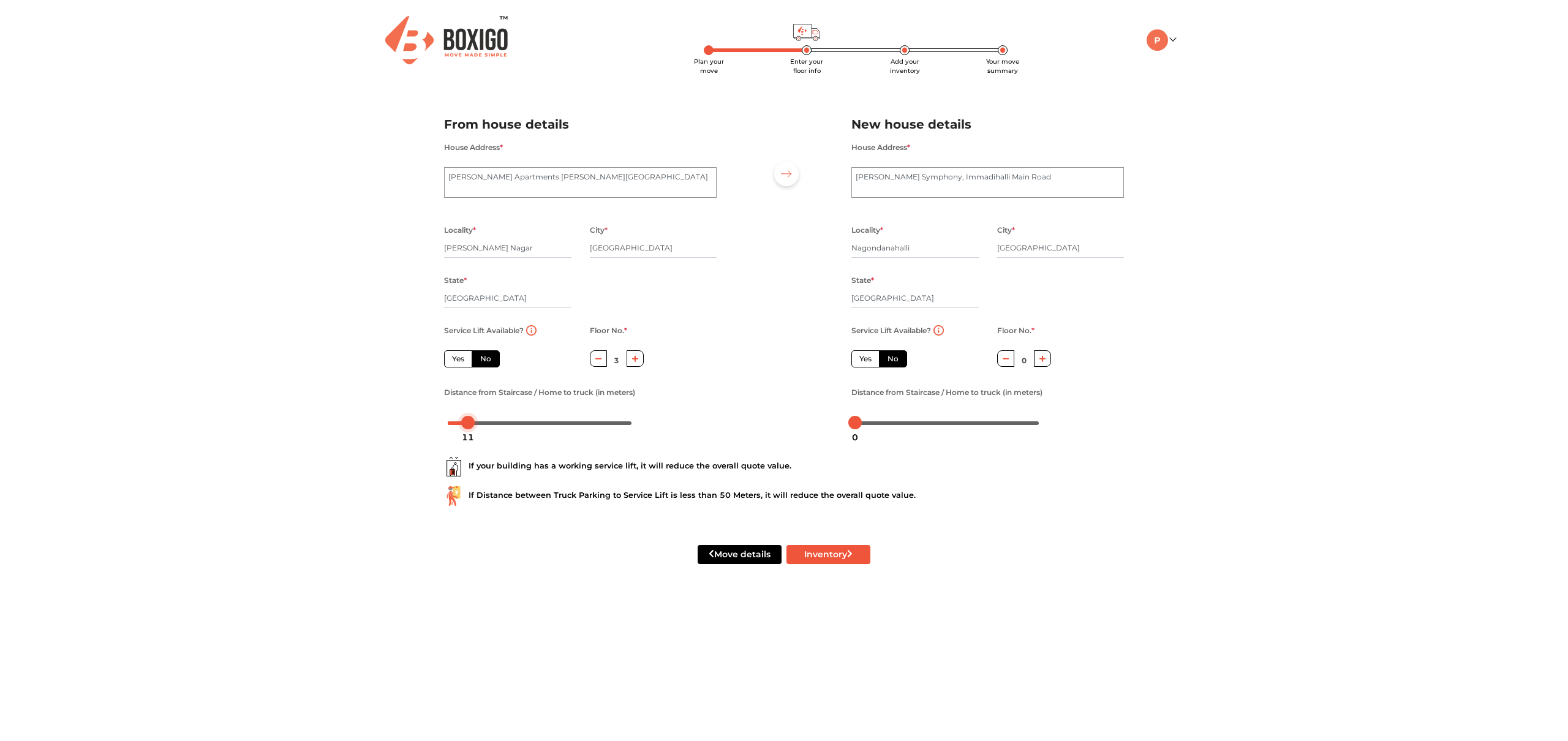
drag, startPoint x: 456, startPoint y: 425, endPoint x: 468, endPoint y: 425, distance: 12.0
click at [468, 425] on div at bounding box center [468, 422] width 13 height 13
click at [866, 356] on label "Yes" at bounding box center [865, 359] width 28 height 17
click at [866, 356] on input "Yes" at bounding box center [863, 357] width 8 height 8
radio input "true"
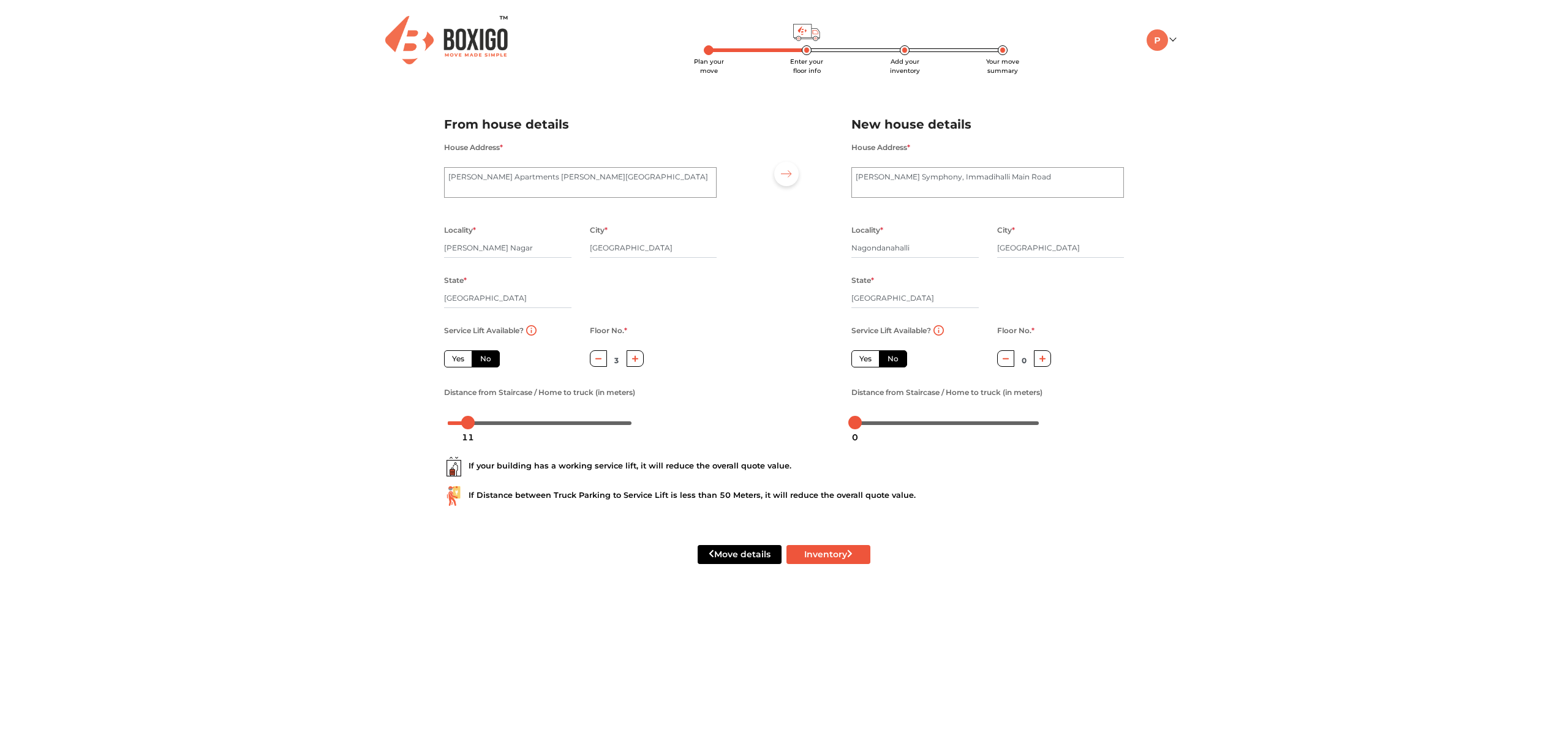
radio input "false"
drag, startPoint x: 468, startPoint y: 424, endPoint x: 643, endPoint y: 429, distance: 175.1
click at [643, 429] on body "Plan your move Enter your floor info Add your inventory Your move summary My Mo…" at bounding box center [784, 370] width 1568 height 741
drag, startPoint x: 855, startPoint y: 425, endPoint x: 1138, endPoint y: 425, distance: 283.0
click at [1138, 425] on div "Plan your move Enter your floor info Add your inventory Your move summary My Mo…" at bounding box center [784, 297] width 1568 height 593
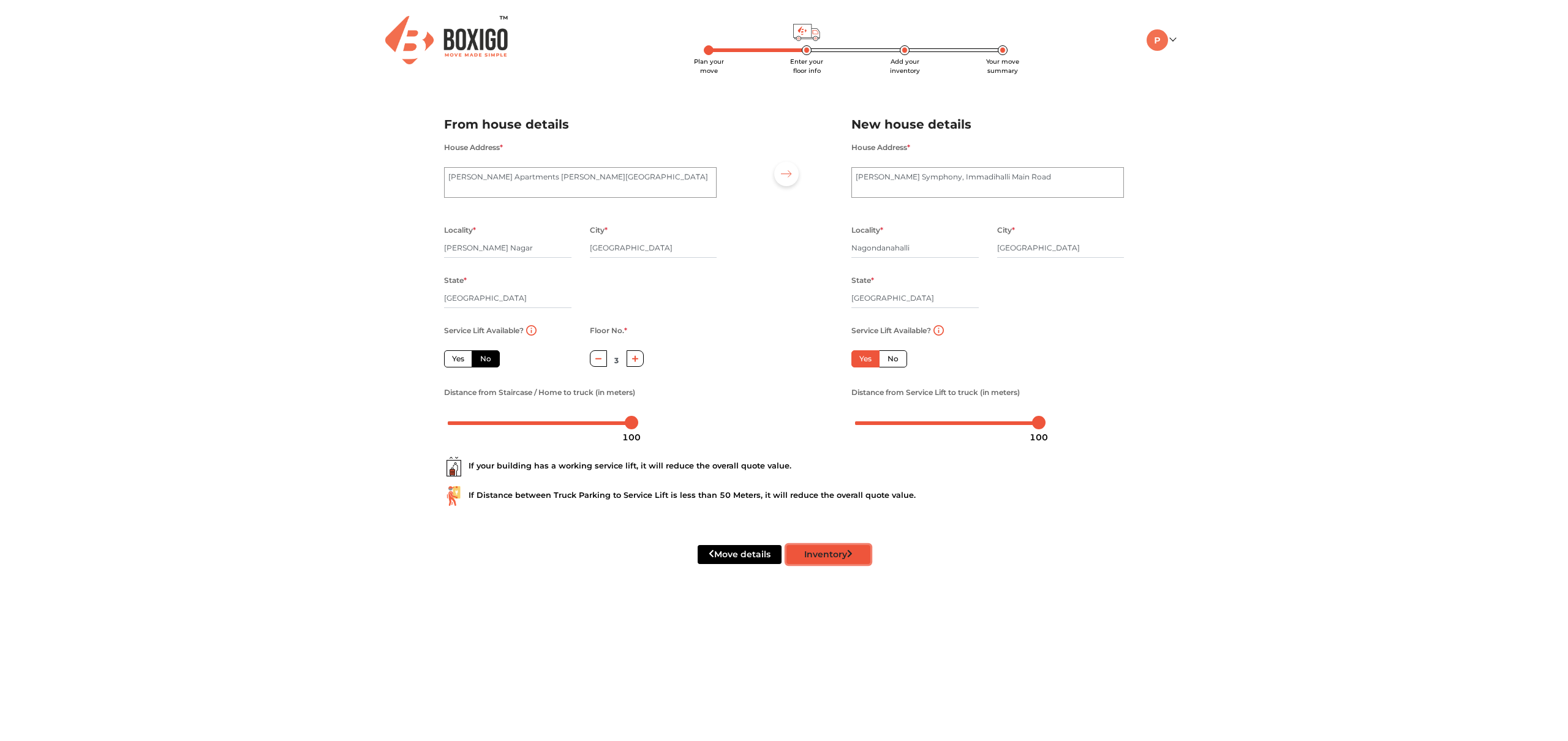
click at [840, 556] on button "Inventory" at bounding box center [828, 554] width 84 height 19
radio input "true"
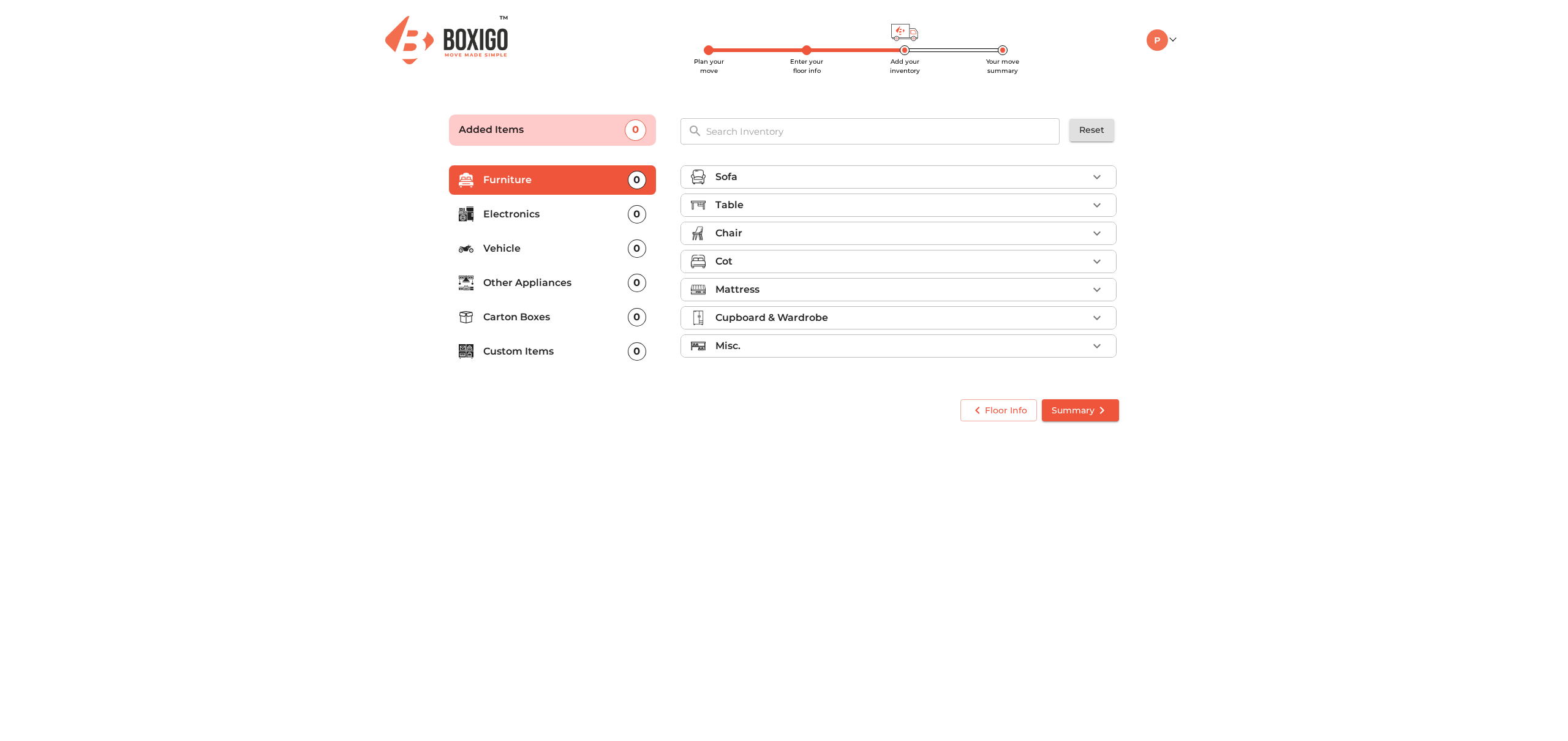
click at [1096, 178] on icon "button" at bounding box center [1097, 177] width 7 height 4
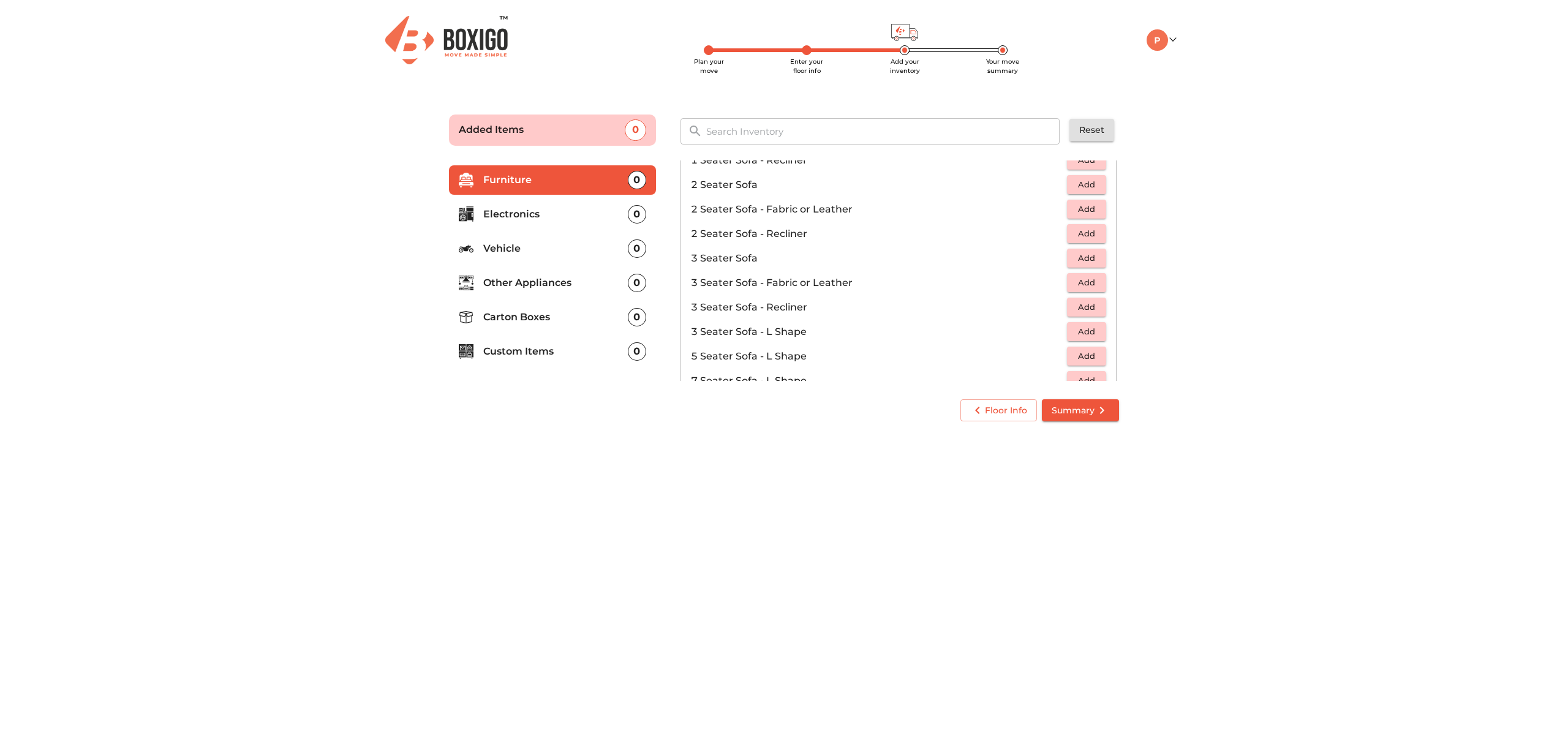
scroll to position [96, 0]
click at [1090, 253] on span "Add" at bounding box center [1086, 257] width 27 height 14
click at [1093, 224] on span "Add" at bounding box center [1086, 225] width 27 height 14
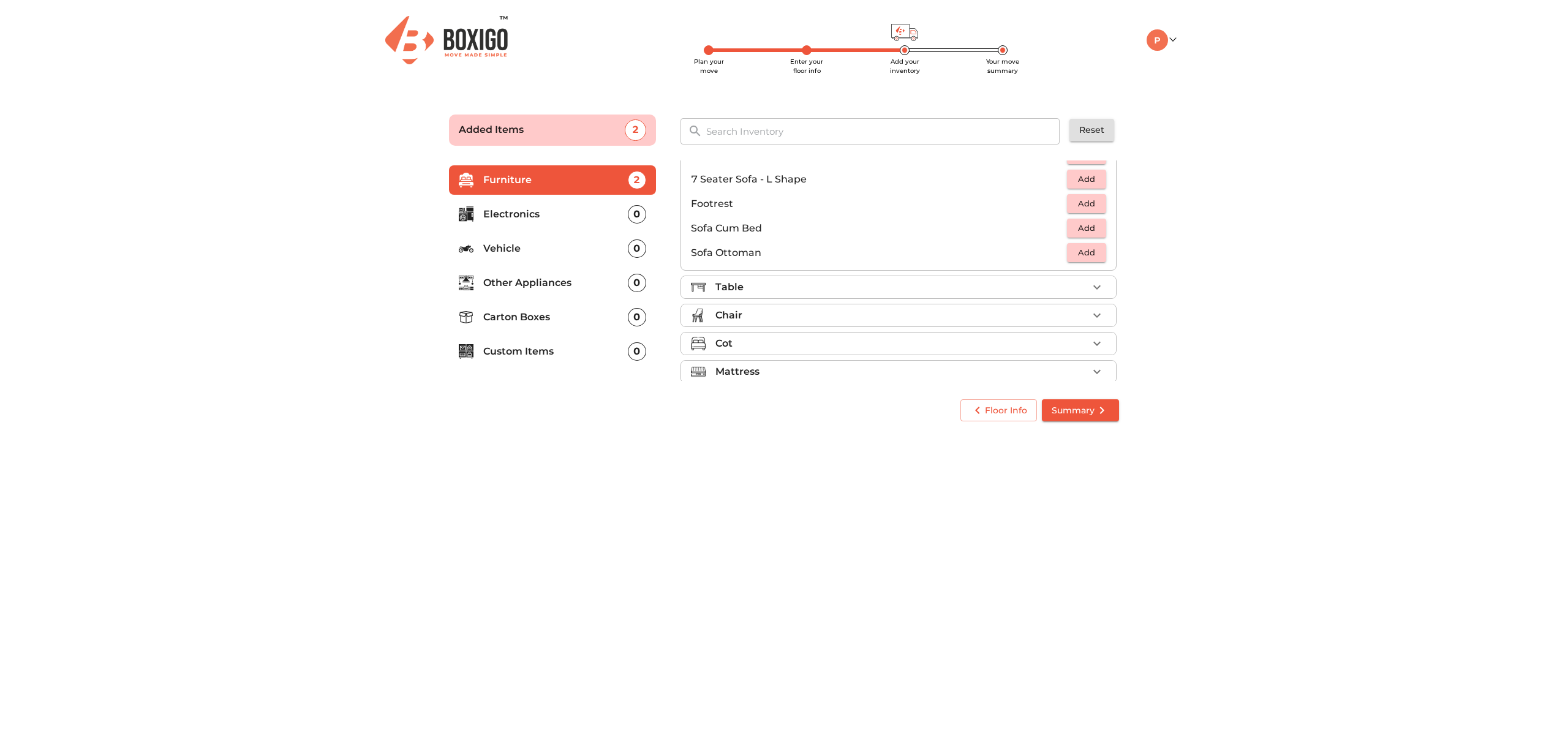
scroll to position [295, 0]
click at [1082, 285] on div "Table" at bounding box center [901, 287] width 373 height 15
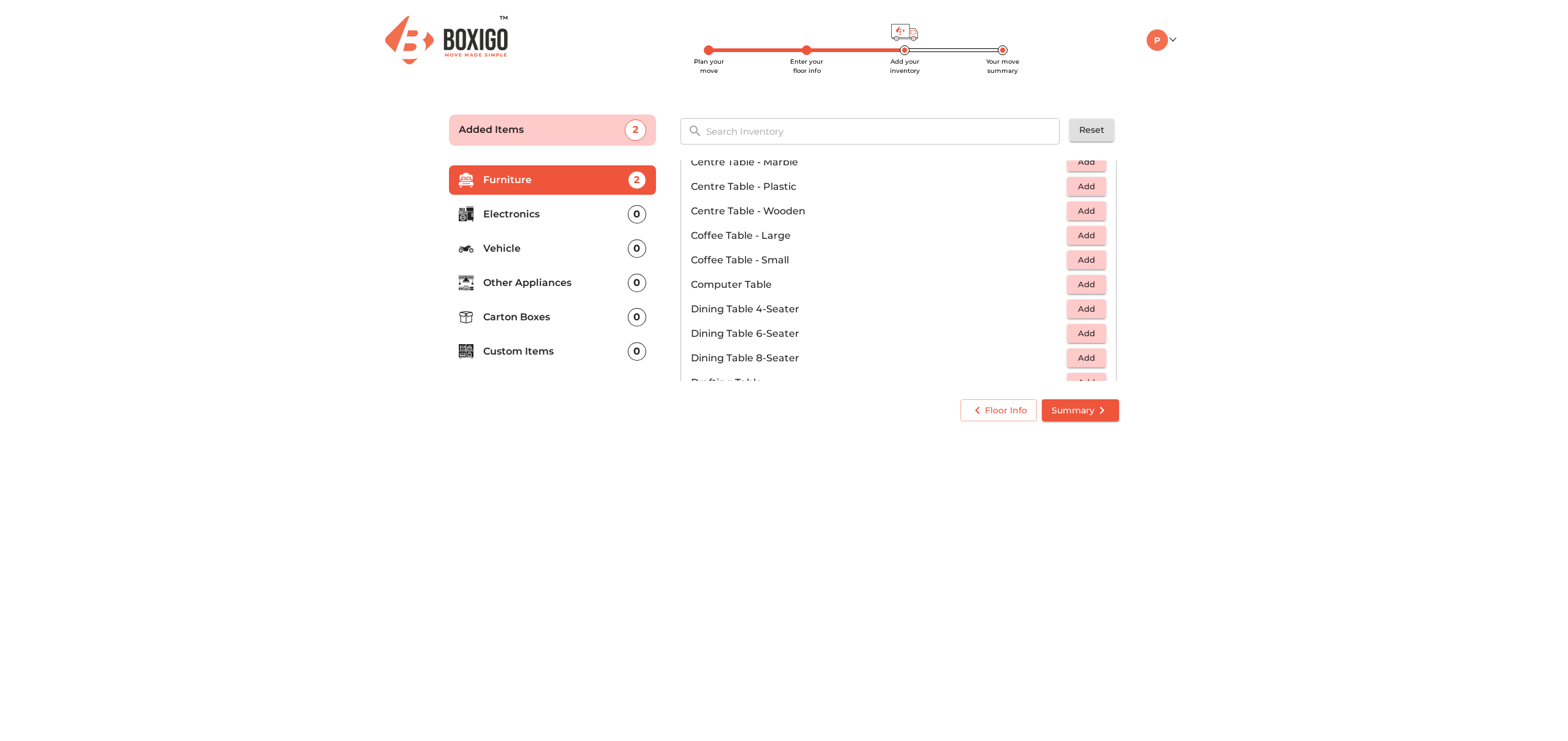
click at [1090, 208] on span "Add" at bounding box center [1086, 211] width 27 height 14
click at [1093, 201] on span "Add" at bounding box center [1086, 204] width 27 height 14
click at [1093, 267] on span "Add" at bounding box center [1086, 271] width 27 height 14
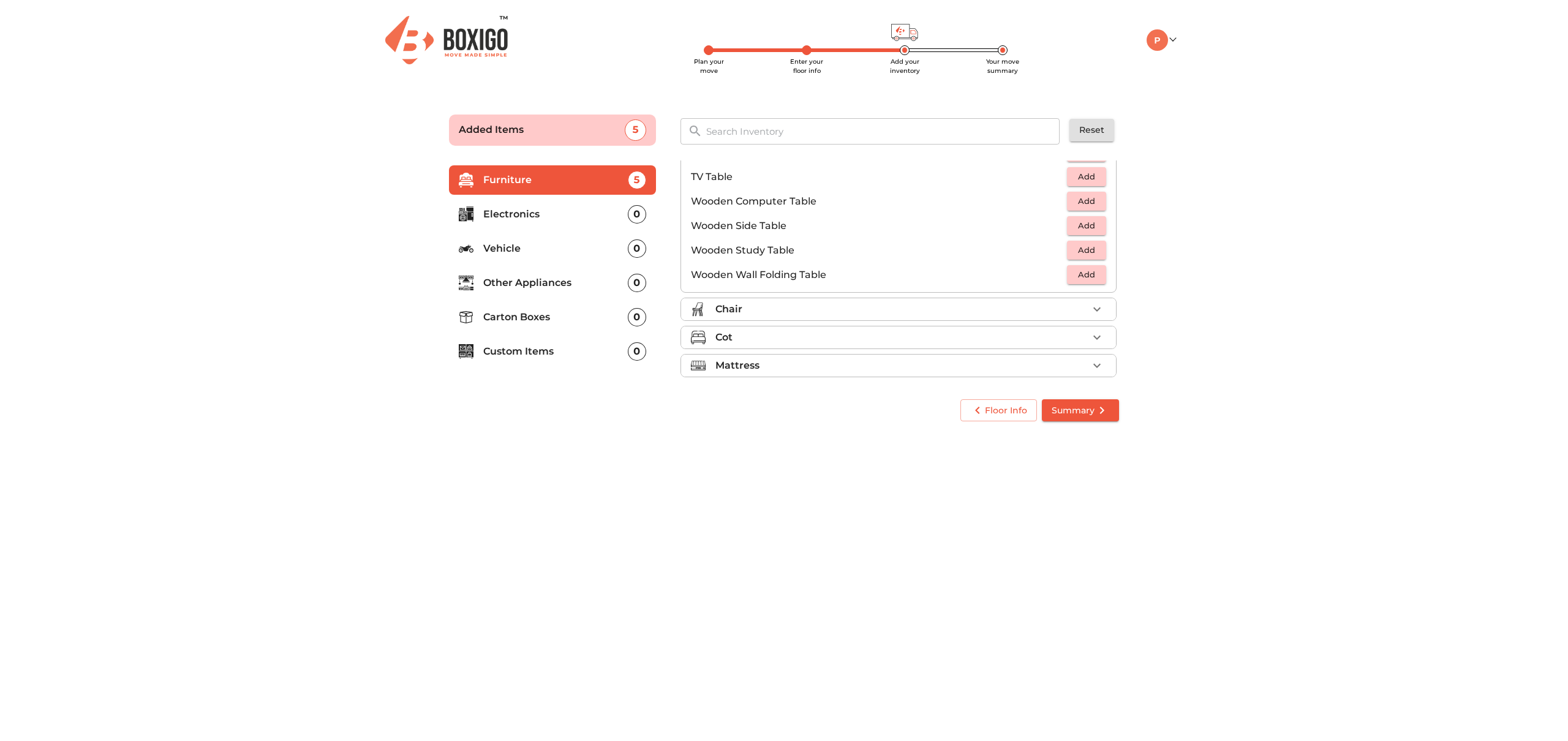
scroll to position [789, 0]
click at [1086, 311] on div "Chair" at bounding box center [901, 312] width 373 height 15
click at [1100, 242] on button "Add" at bounding box center [1086, 242] width 39 height 19
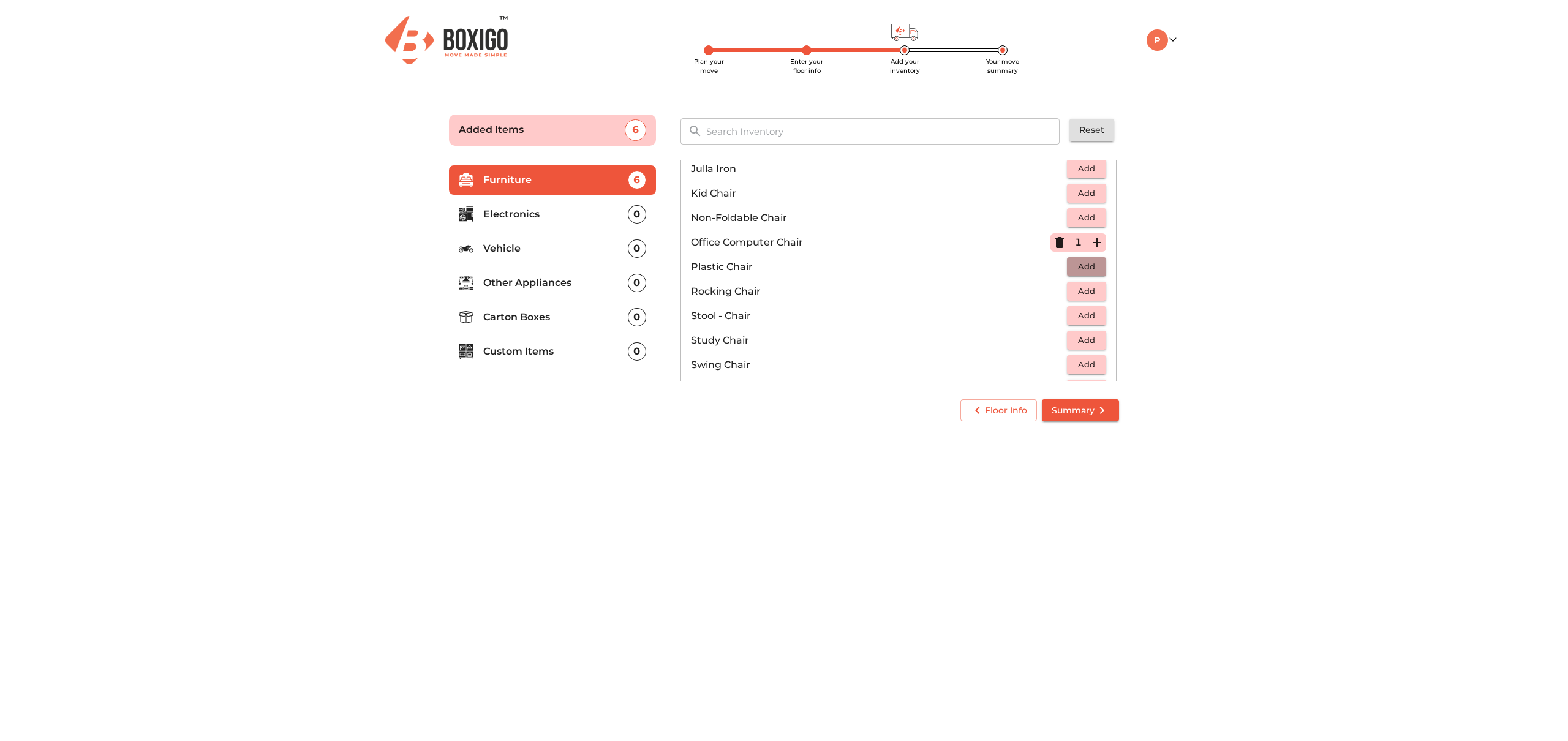
click at [1095, 266] on span "Add" at bounding box center [1086, 267] width 27 height 14
click at [1095, 266] on icon "button" at bounding box center [1097, 267] width 8 height 8
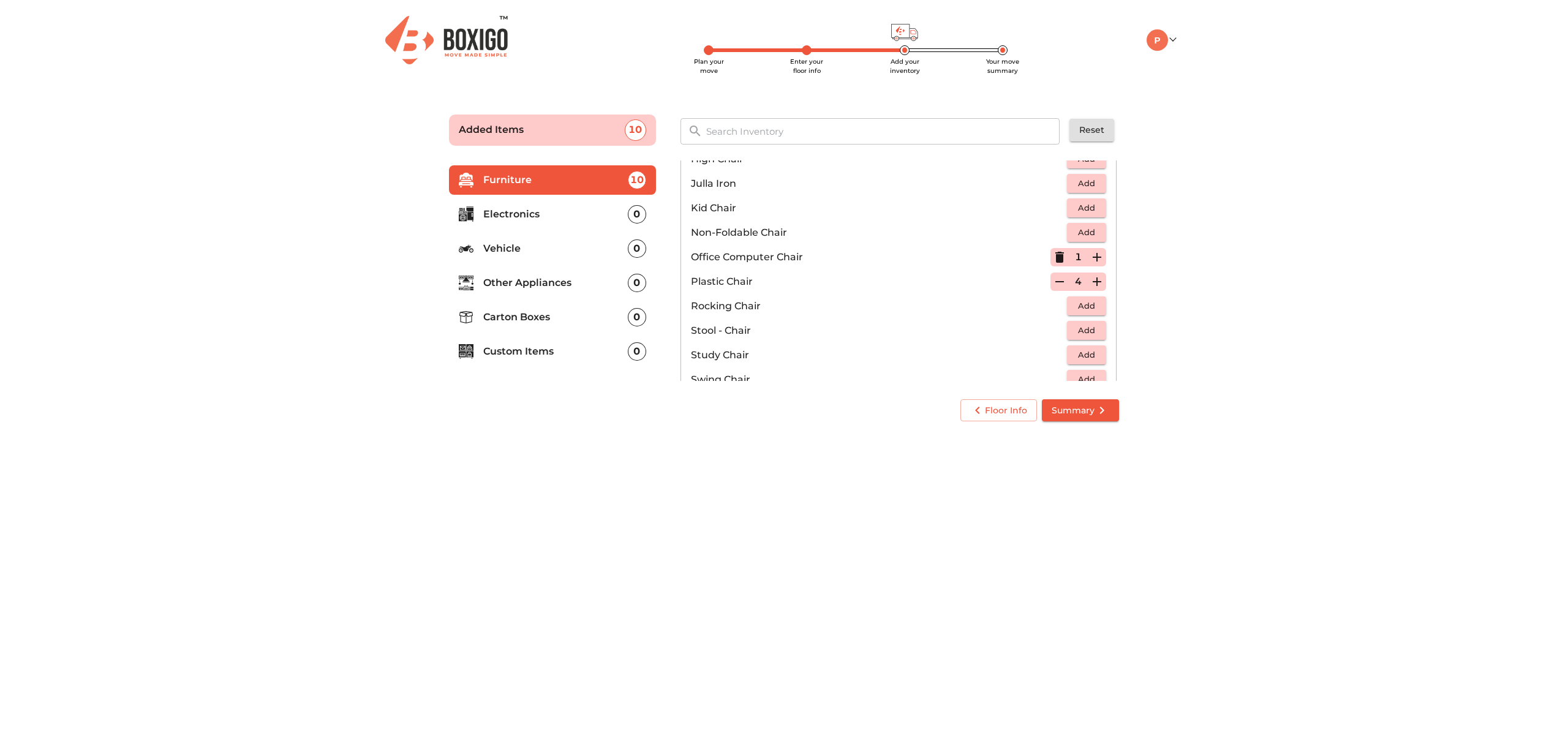
click at [1098, 278] on icon "button" at bounding box center [1097, 281] width 15 height 15
click at [1090, 280] on icon "button" at bounding box center [1097, 277] width 15 height 15
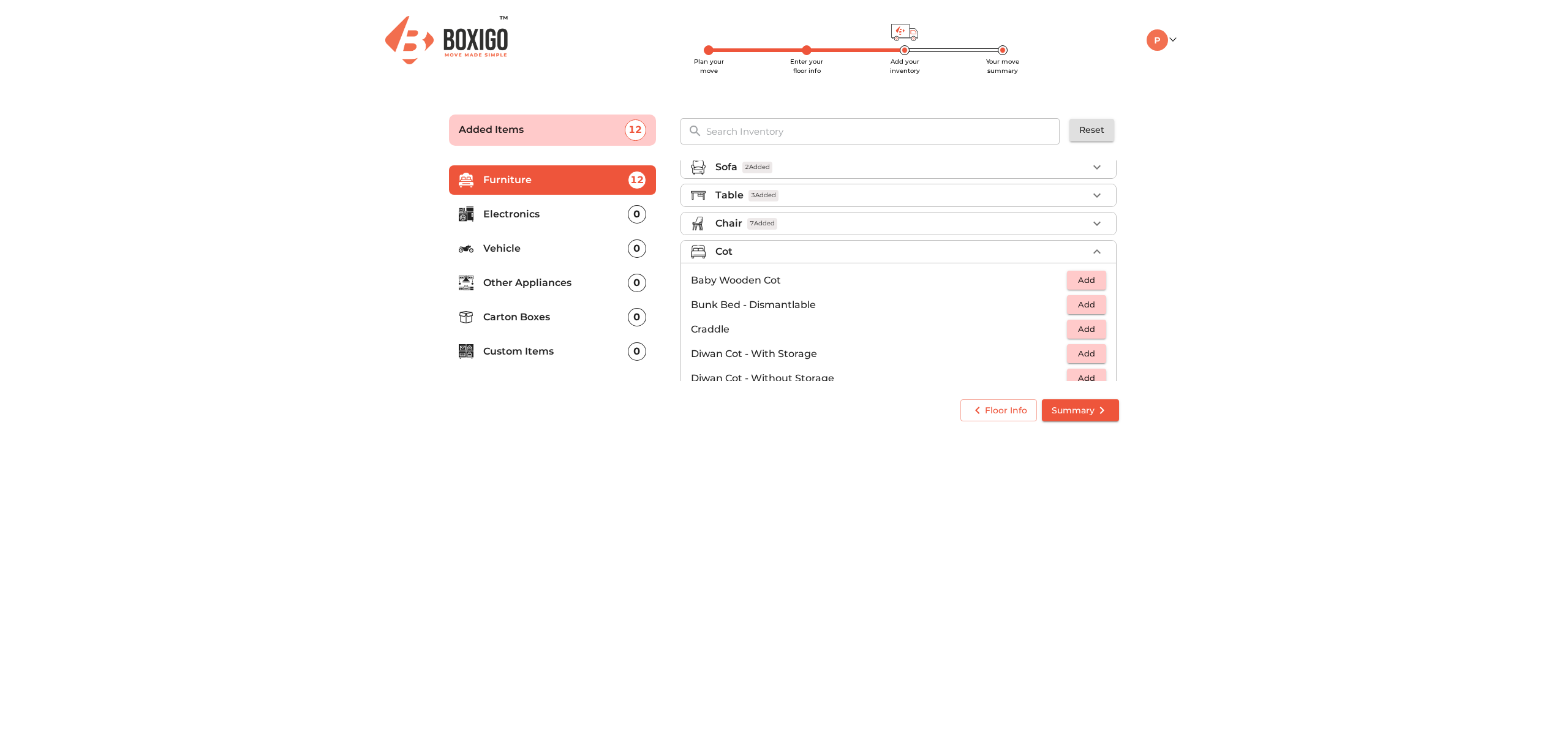
scroll to position [8, 0]
click at [1084, 257] on div "Cot" at bounding box center [901, 253] width 373 height 15
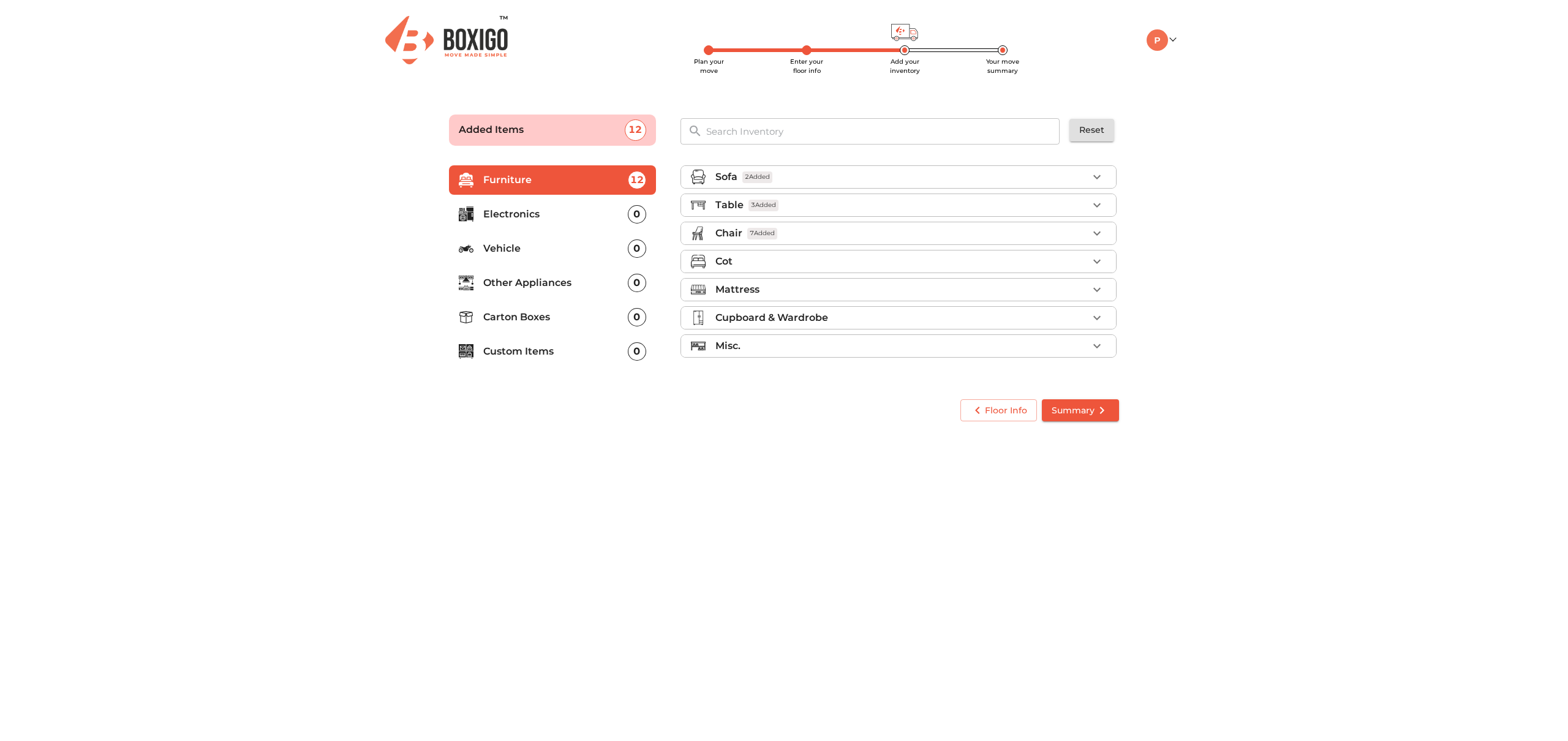
scroll to position [0, 0]
click at [1090, 237] on icon "button" at bounding box center [1097, 233] width 15 height 15
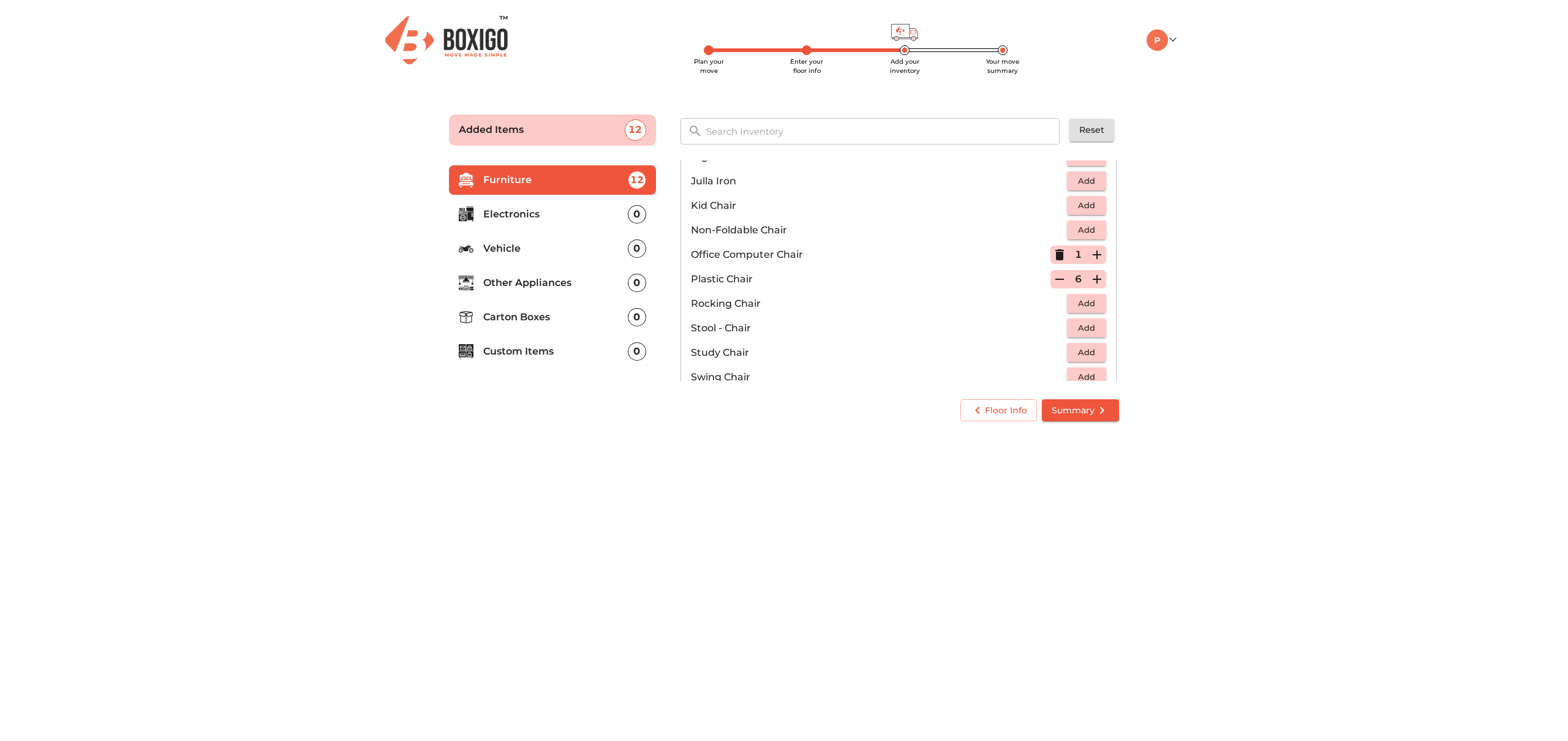
scroll to position [351, 0]
click at [1058, 279] on icon "button" at bounding box center [1059, 278] width 15 height 15
click at [1090, 298] on span "Add" at bounding box center [1086, 301] width 27 height 14
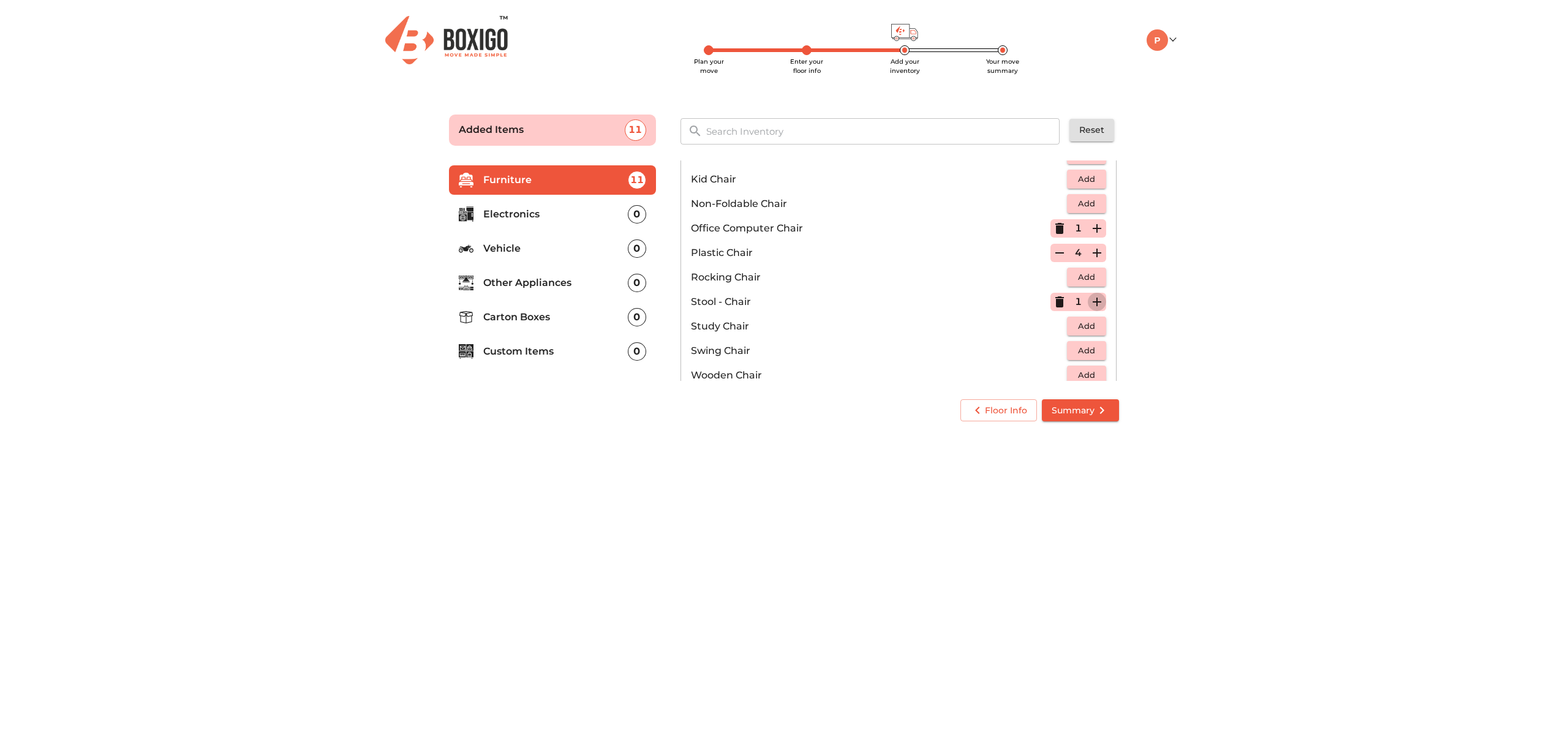
click at [1090, 298] on icon "button" at bounding box center [1097, 301] width 15 height 15
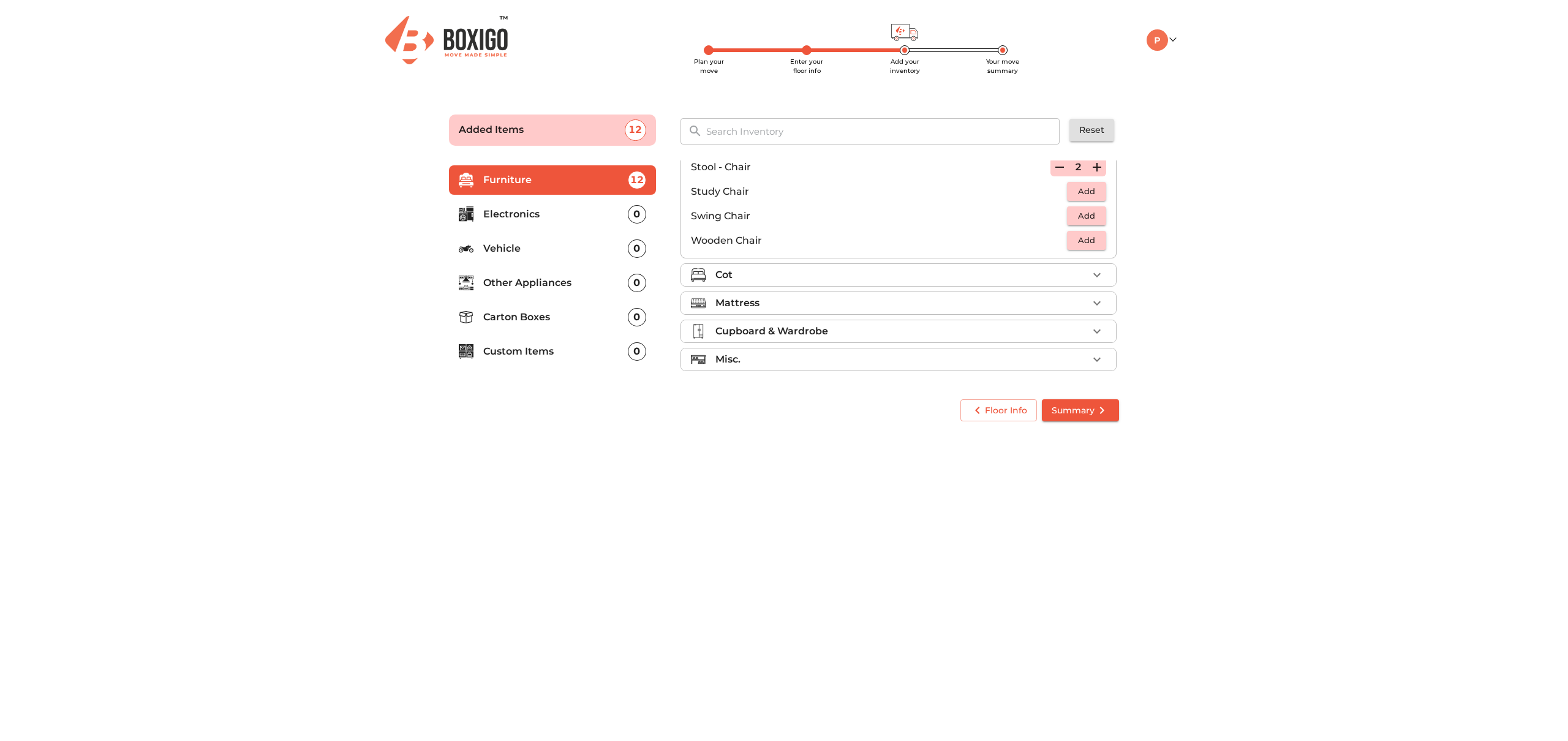
click at [1029, 278] on div "Cot" at bounding box center [901, 275] width 373 height 15
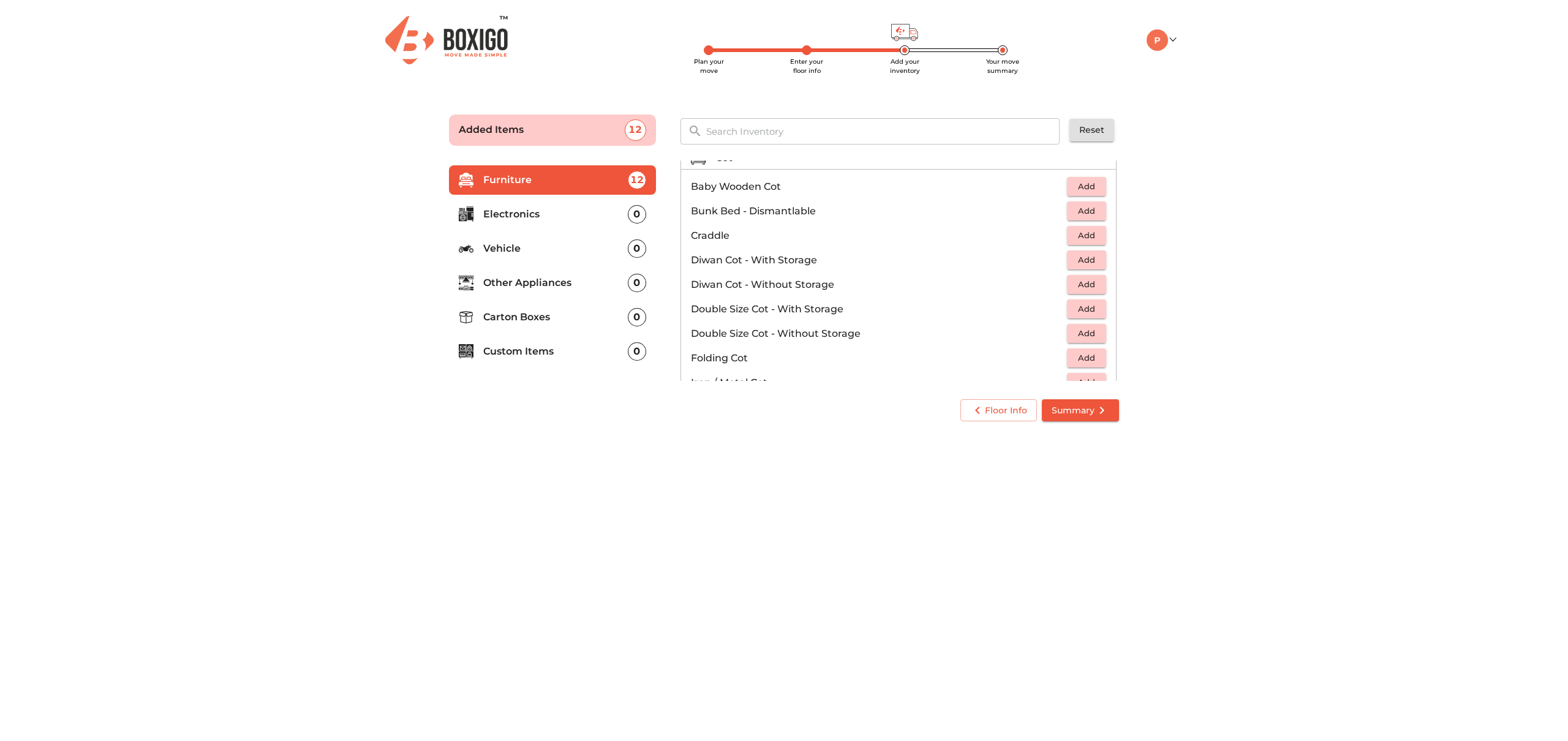
scroll to position [108, 0]
click at [1093, 255] on span "Add" at bounding box center [1086, 256] width 27 height 14
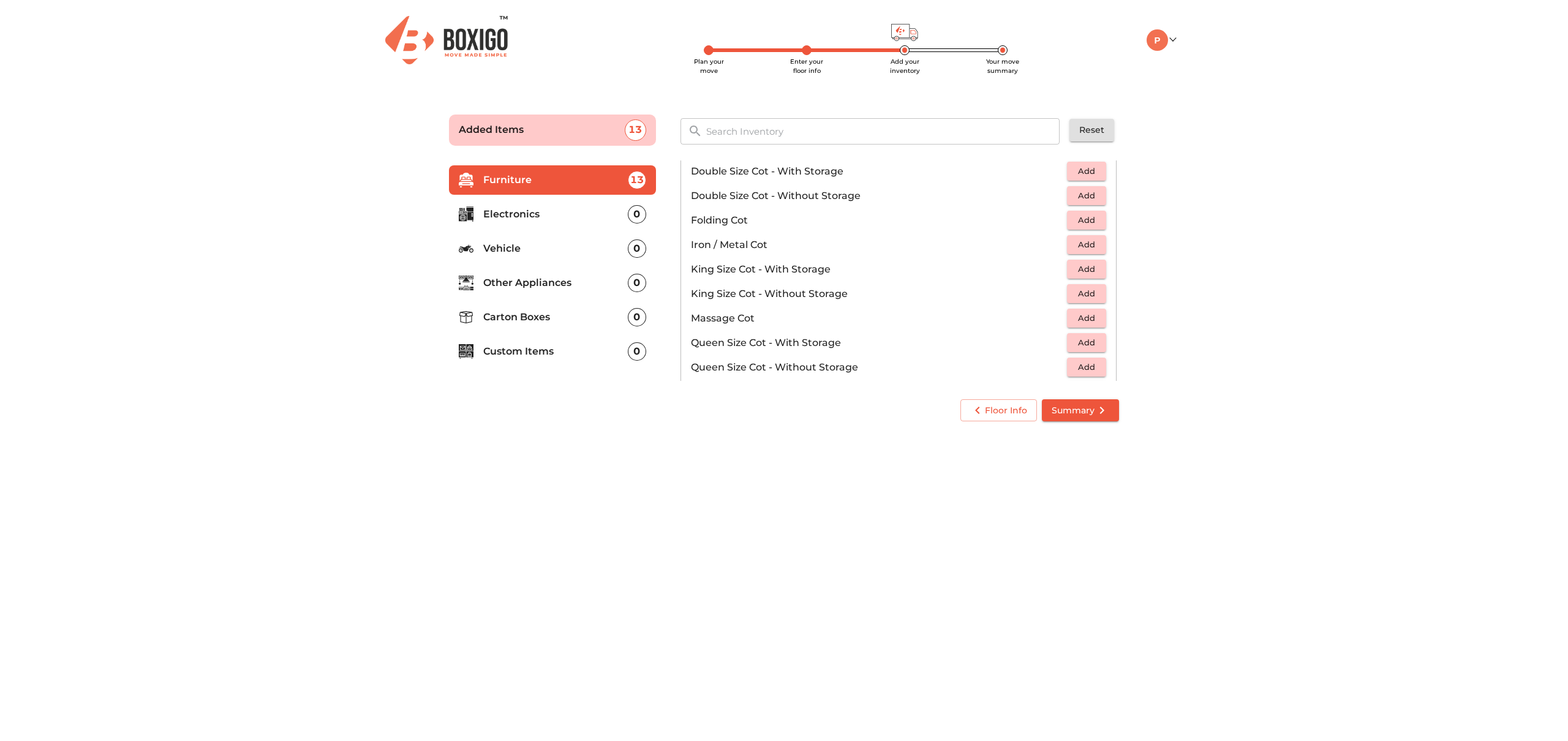
scroll to position [242, 0]
click at [1089, 270] on span "Add" at bounding box center [1086, 268] width 27 height 14
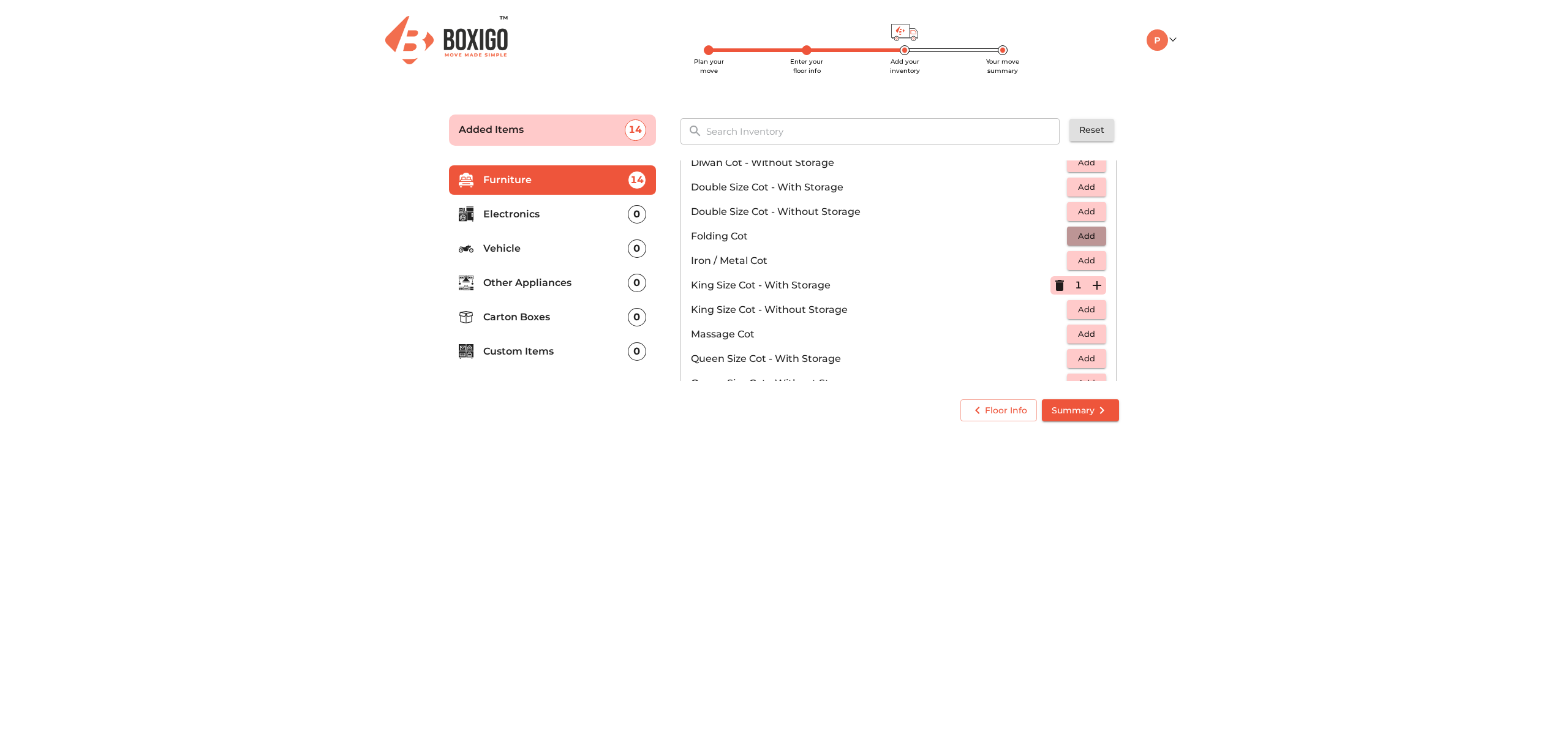
click at [1095, 239] on span "Add" at bounding box center [1086, 236] width 27 height 14
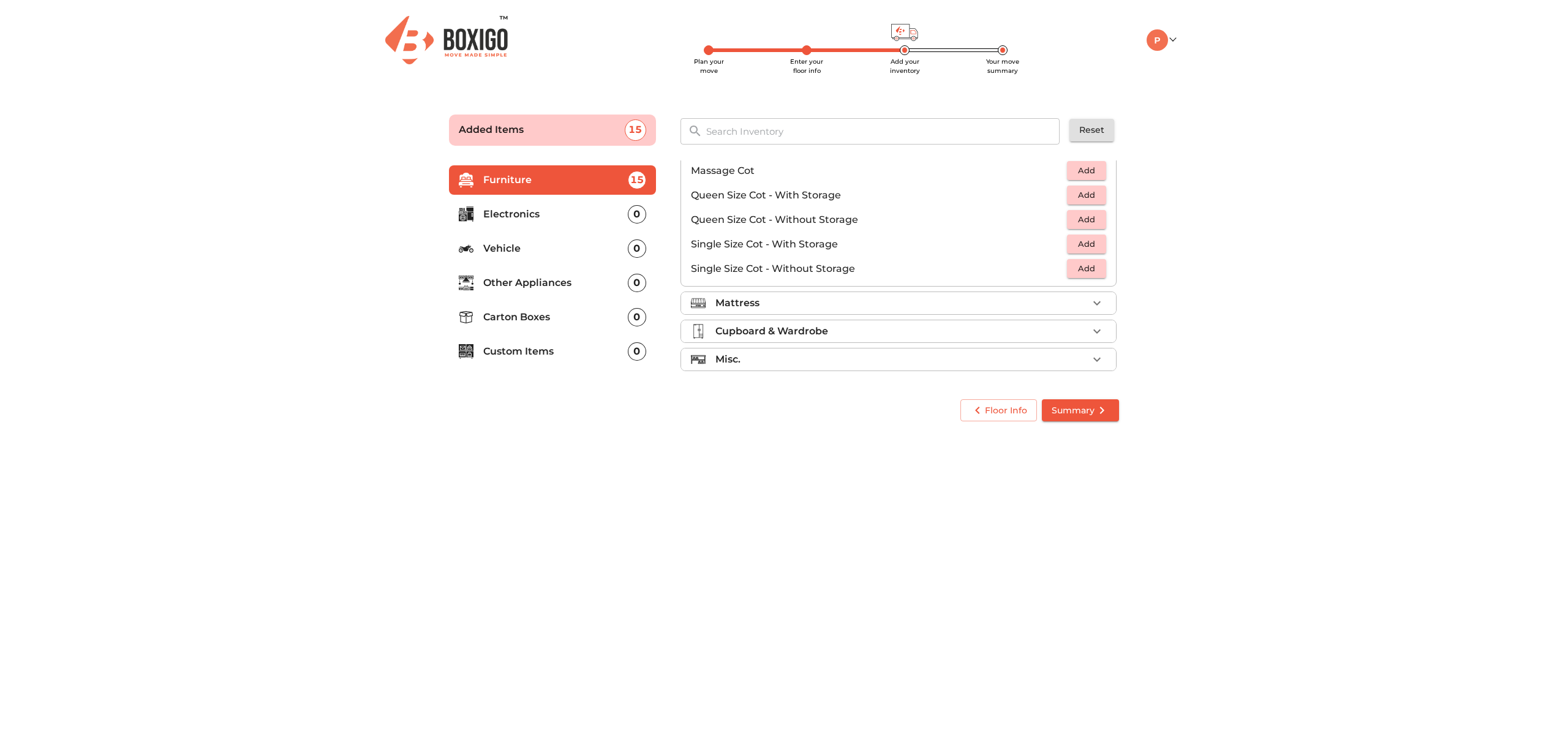
click at [1038, 310] on div "Mattress" at bounding box center [901, 303] width 373 height 15
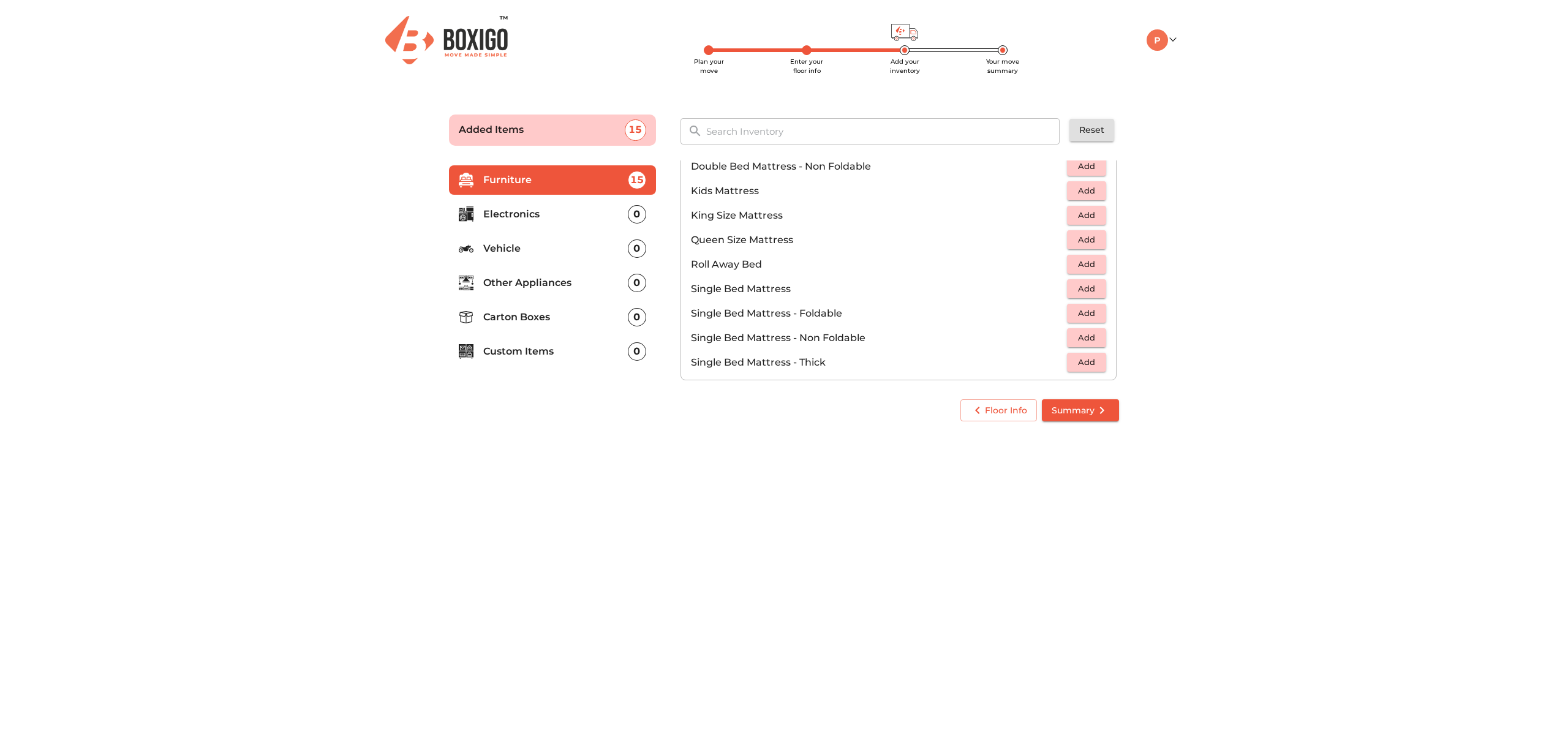
scroll to position [170, 0]
click at [1091, 218] on span "Add" at bounding box center [1086, 221] width 27 height 14
click at [1095, 292] on span "Add" at bounding box center [1086, 295] width 27 height 14
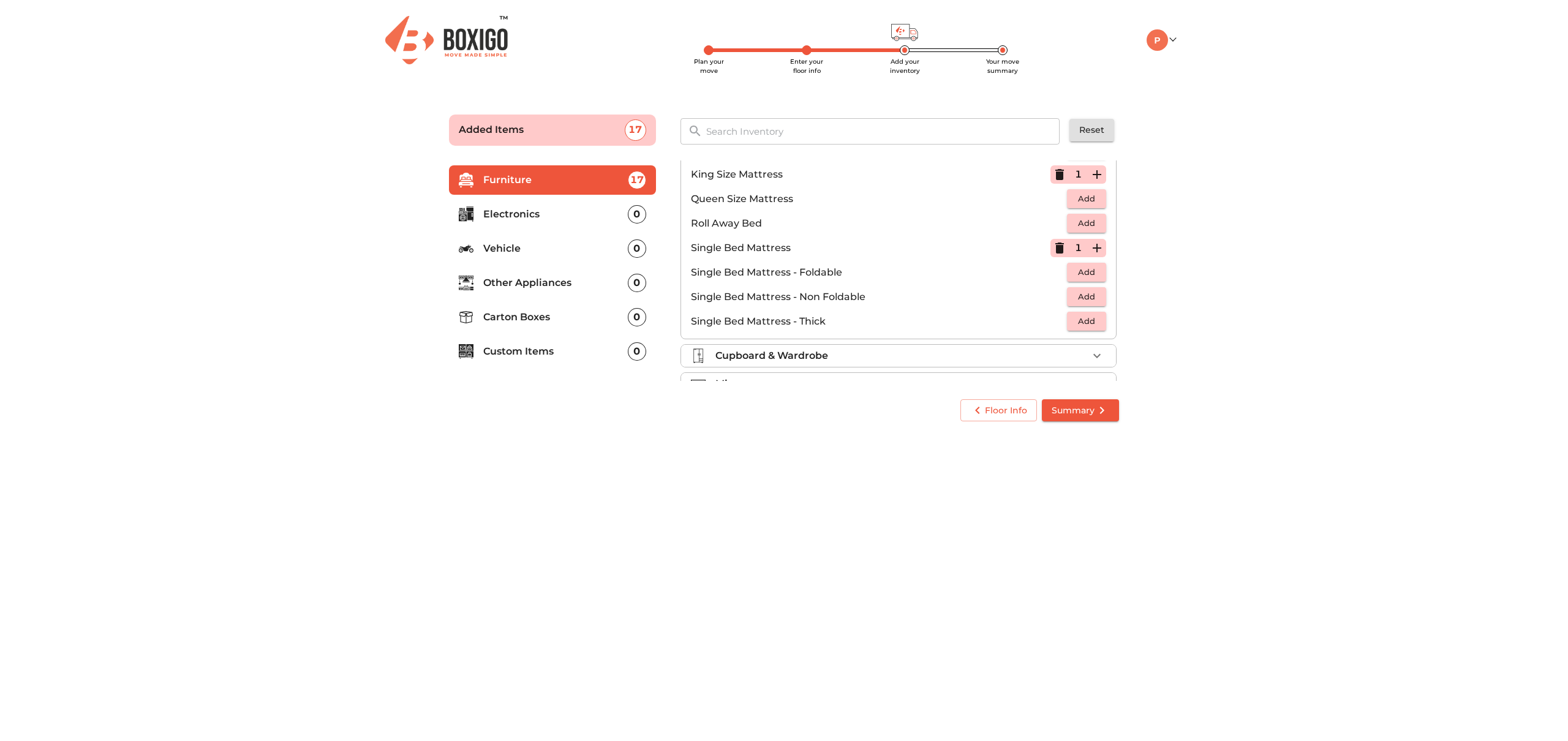
scroll to position [242, 0]
click at [1014, 339] on li "Cupboard & Wardrobe" at bounding box center [898, 331] width 435 height 22
click at [1093, 358] on icon "button" at bounding box center [1097, 359] width 7 height 4
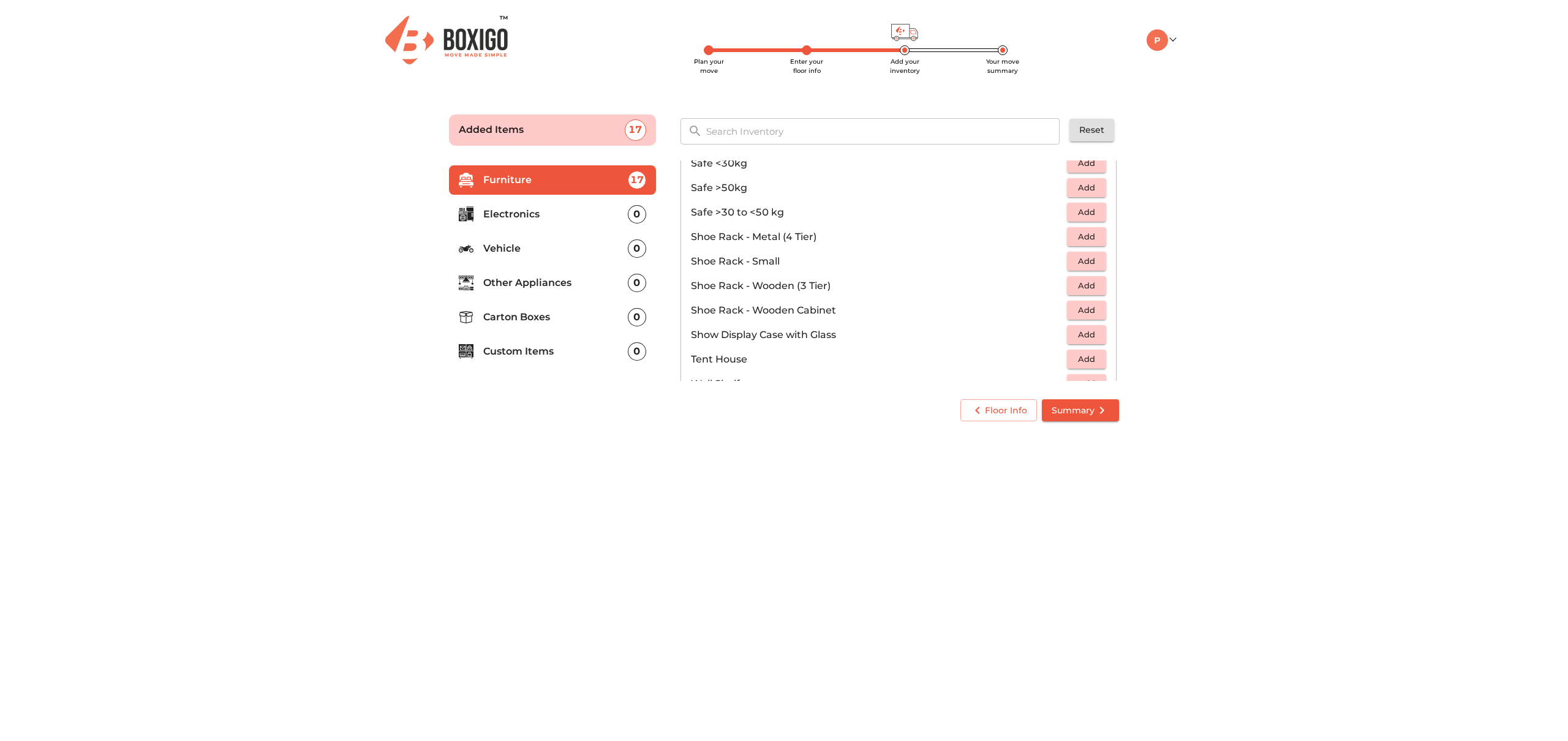
scroll to position [599, 0]
click at [1095, 292] on span "Add" at bounding box center [1086, 290] width 27 height 14
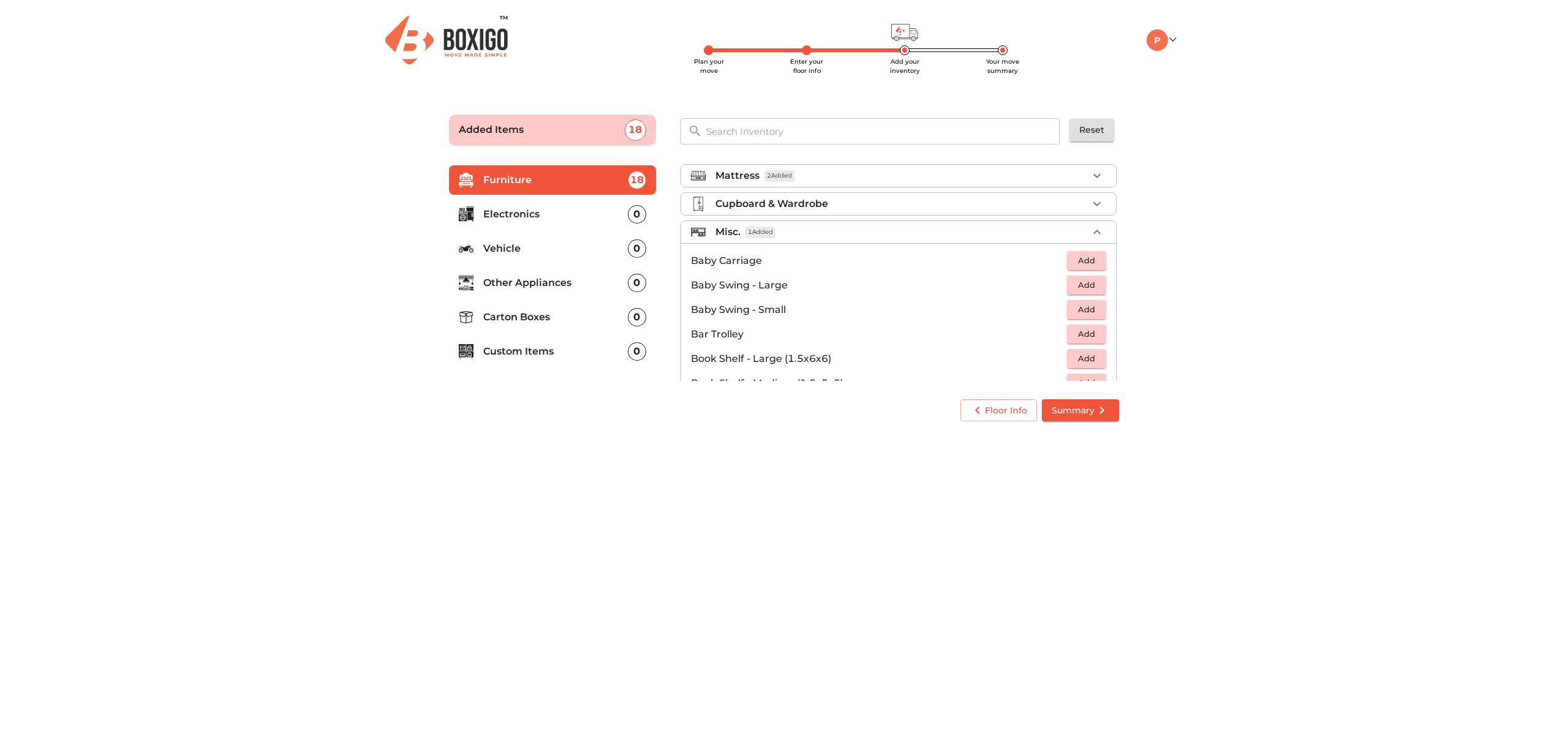
scroll to position [111, 0]
click at [971, 206] on div "Cupboard & Wardrobe" at bounding box center [901, 206] width 373 height 15
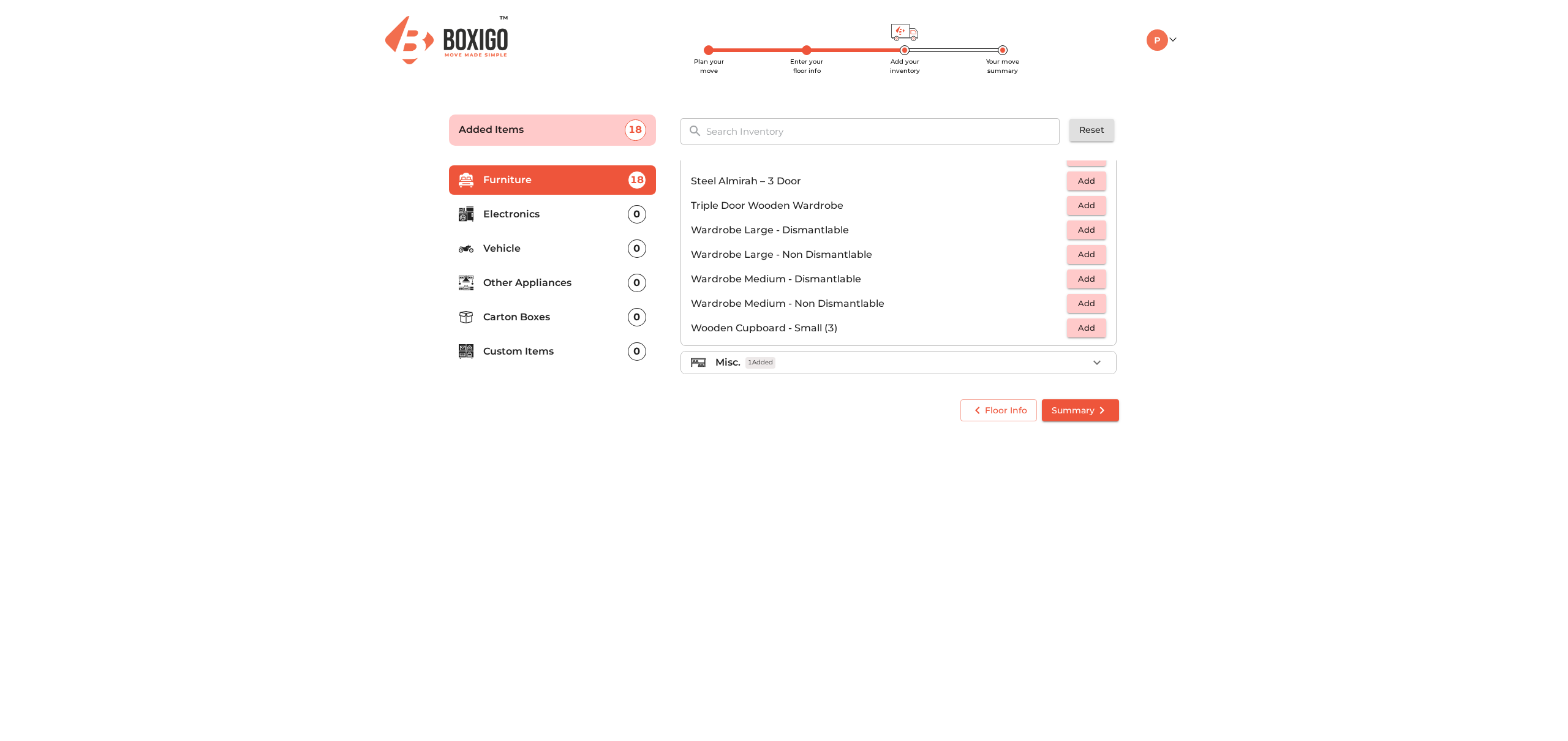
scroll to position [409, 0]
click at [1089, 332] on span "Add" at bounding box center [1086, 330] width 27 height 14
click at [1097, 364] on icon "button" at bounding box center [1097, 359] width 15 height 15
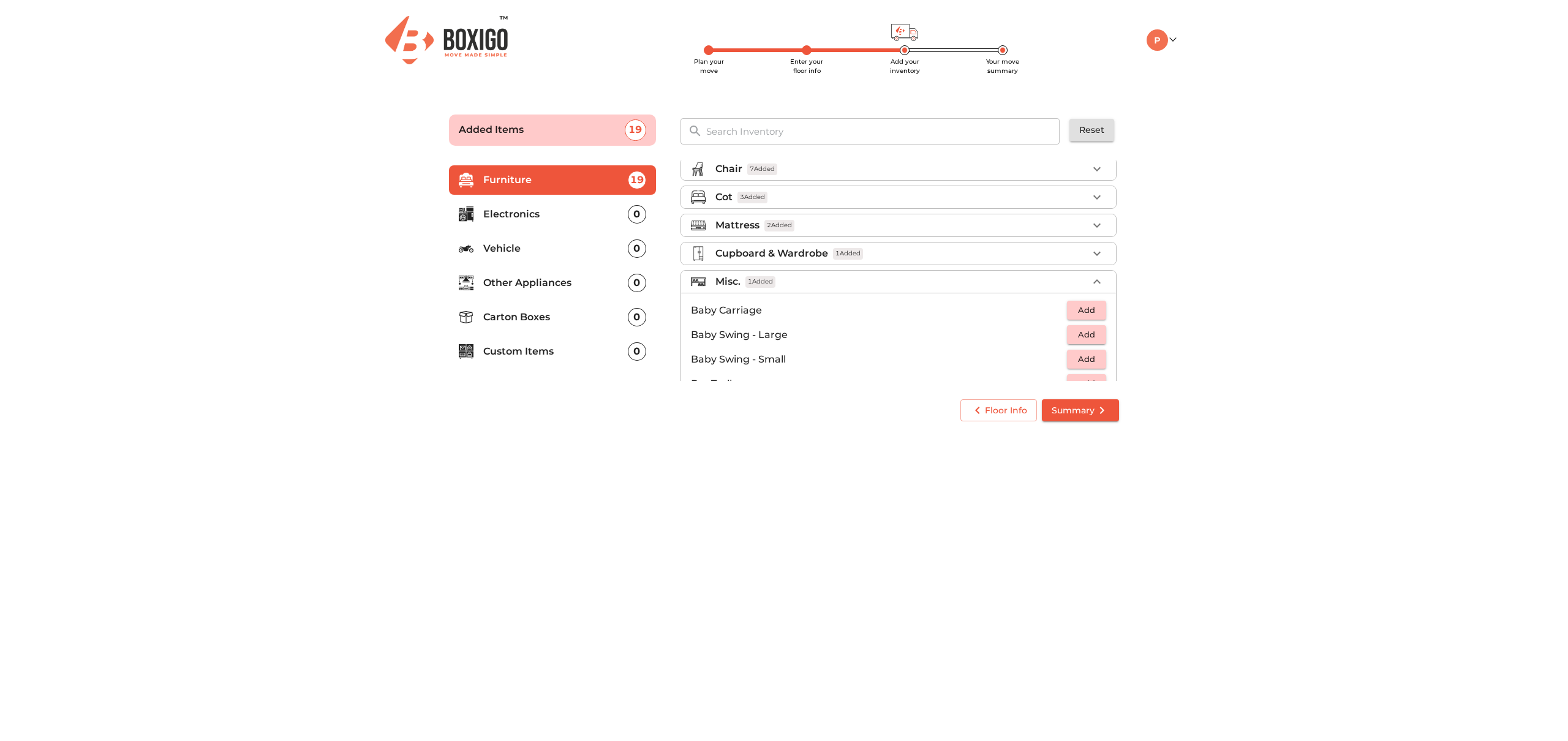
scroll to position [37, 0]
click at [1071, 411] on span "Summary" at bounding box center [1081, 411] width 58 height 15
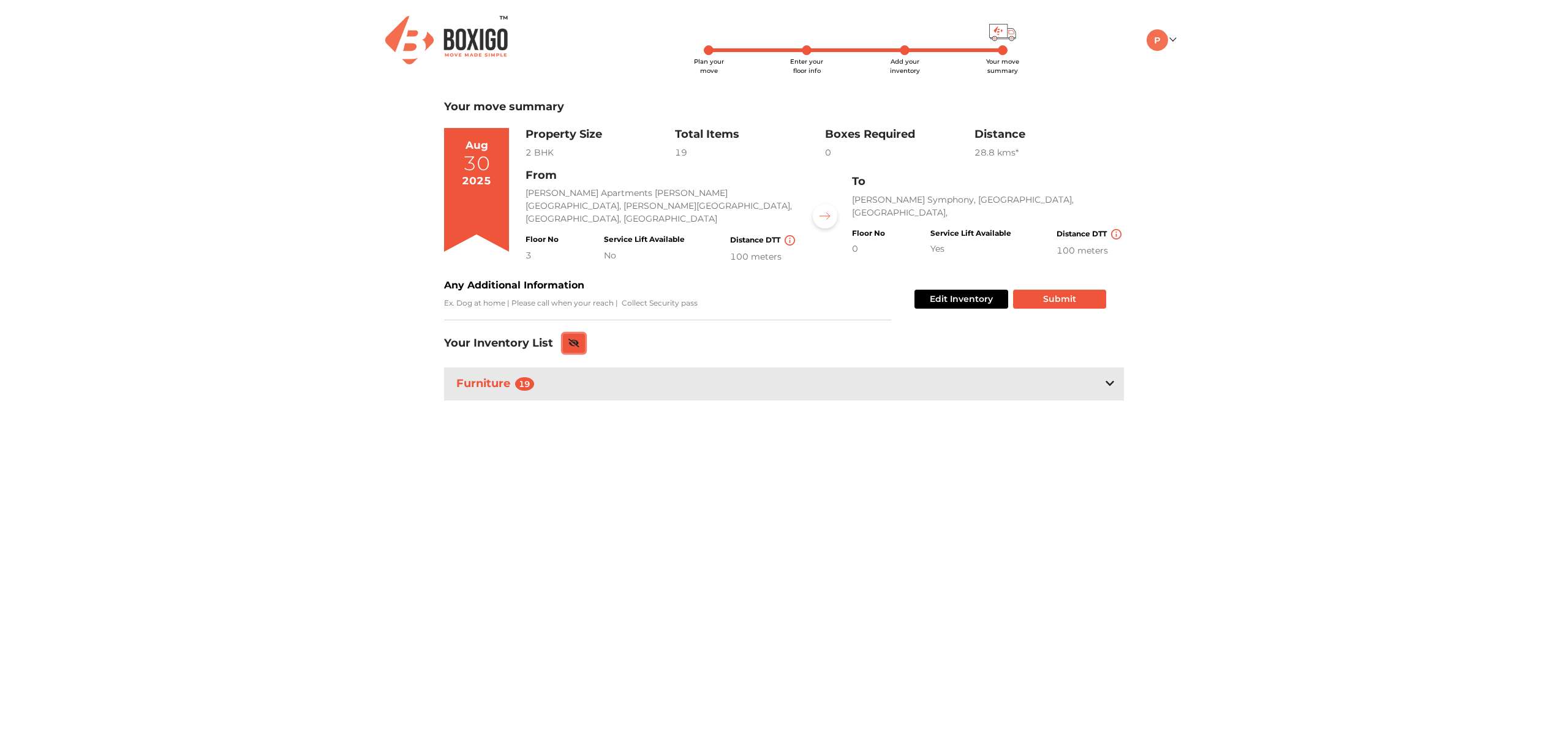
click at [571, 339] on icon at bounding box center [574, 343] width 11 height 8
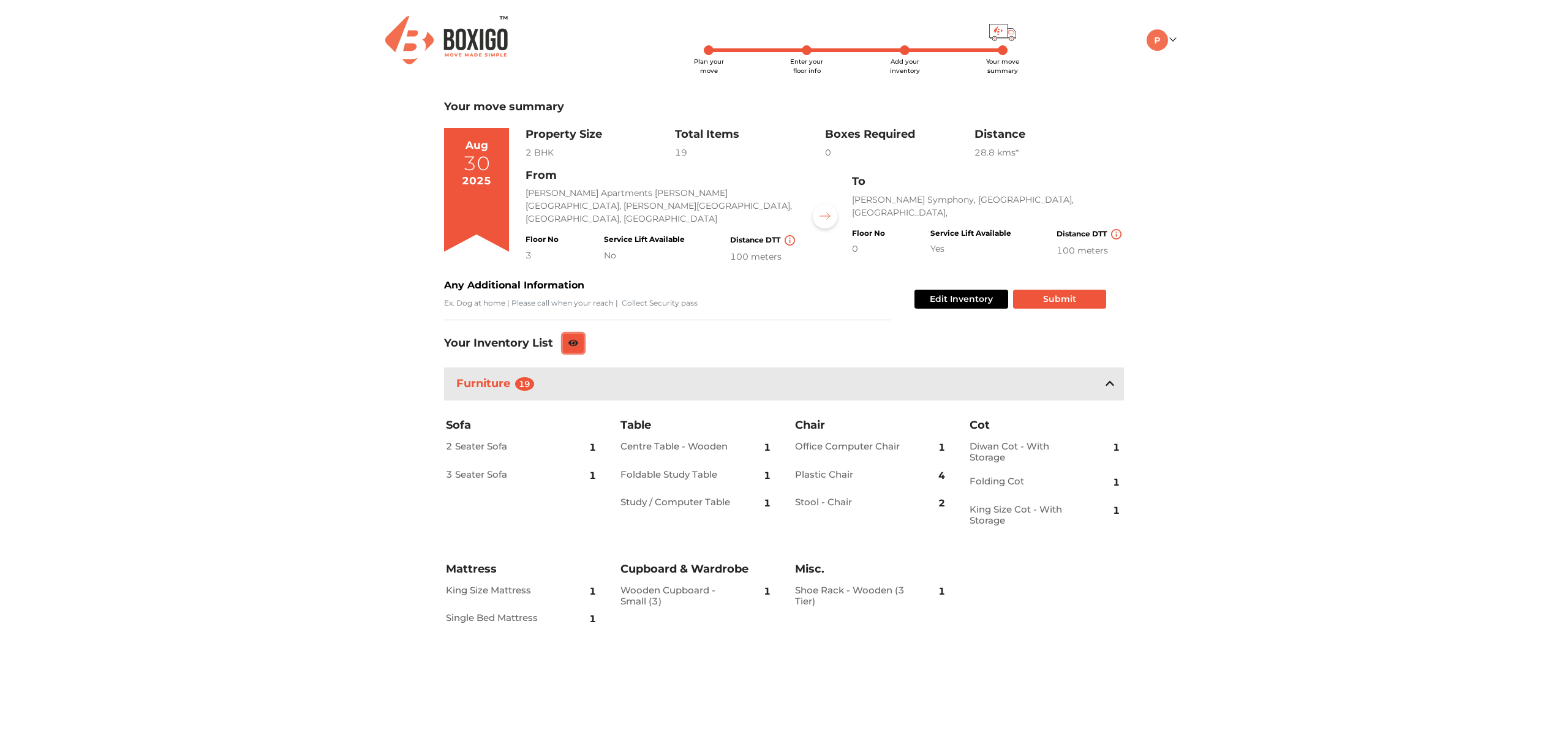
click at [571, 340] on icon at bounding box center [573, 343] width 10 height 7
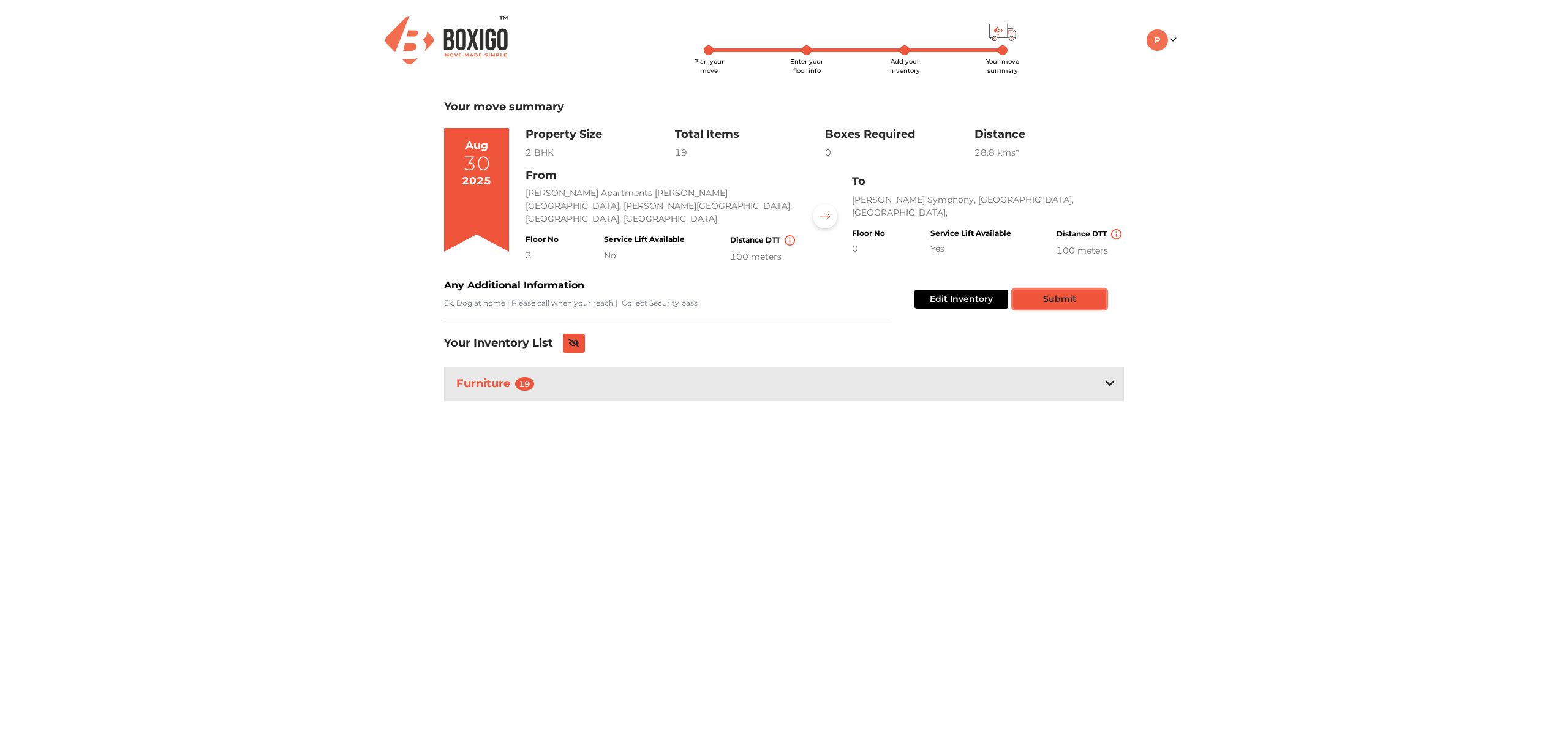
click at [1071, 298] on button "Submit" at bounding box center [1059, 299] width 93 height 19
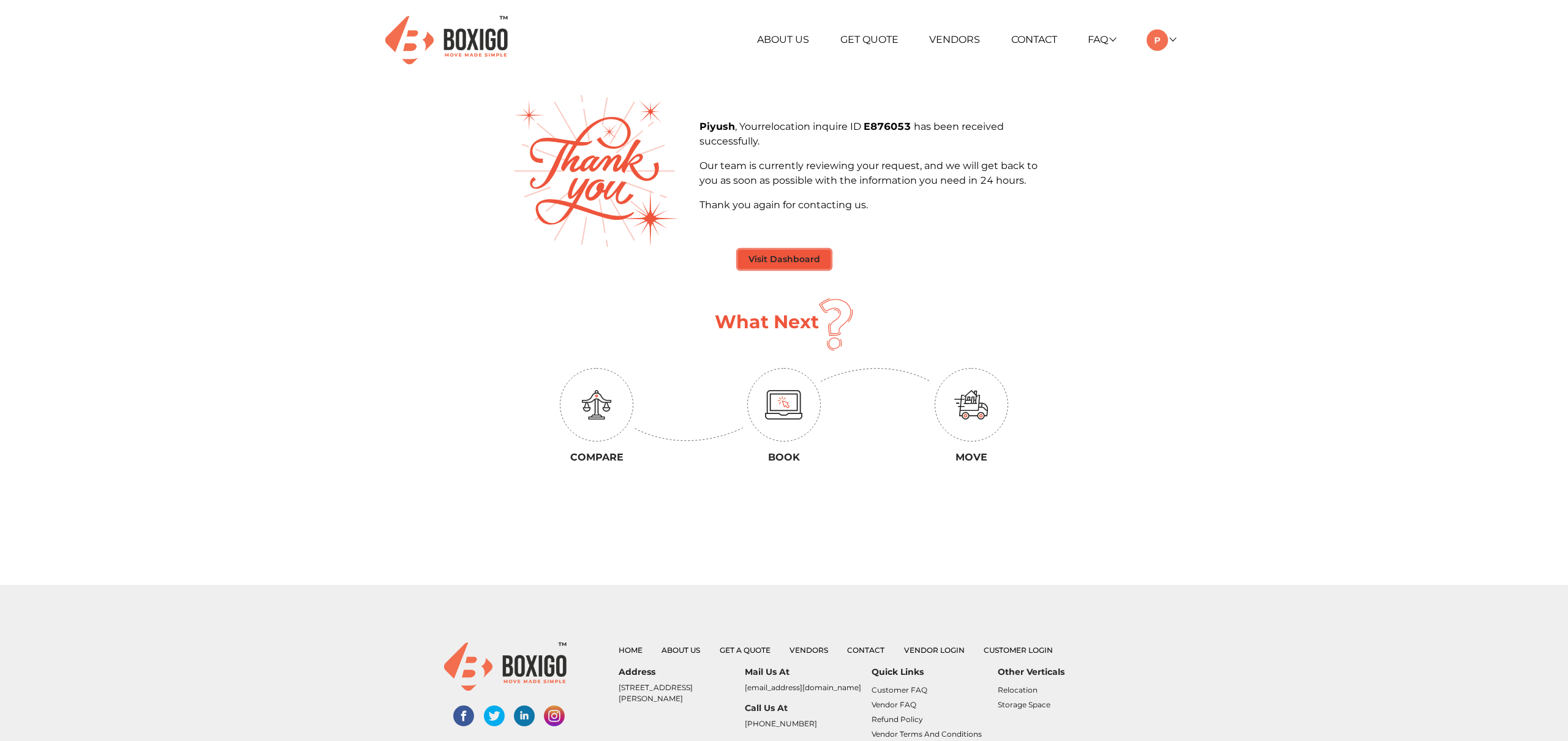
click at [809, 255] on button "Visit Dashboard" at bounding box center [784, 259] width 92 height 19
